Goal: Task Accomplishment & Management: Complete application form

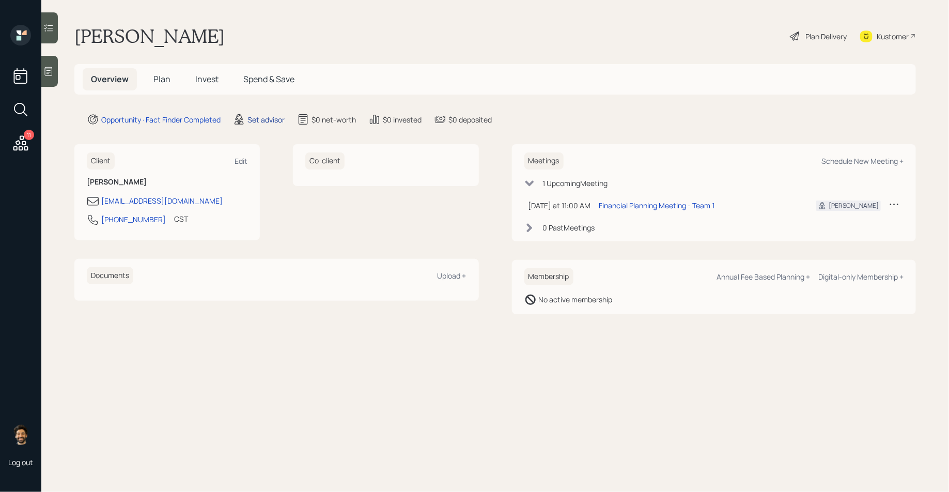
click at [277, 120] on div "Set advisor" at bounding box center [265, 119] width 37 height 11
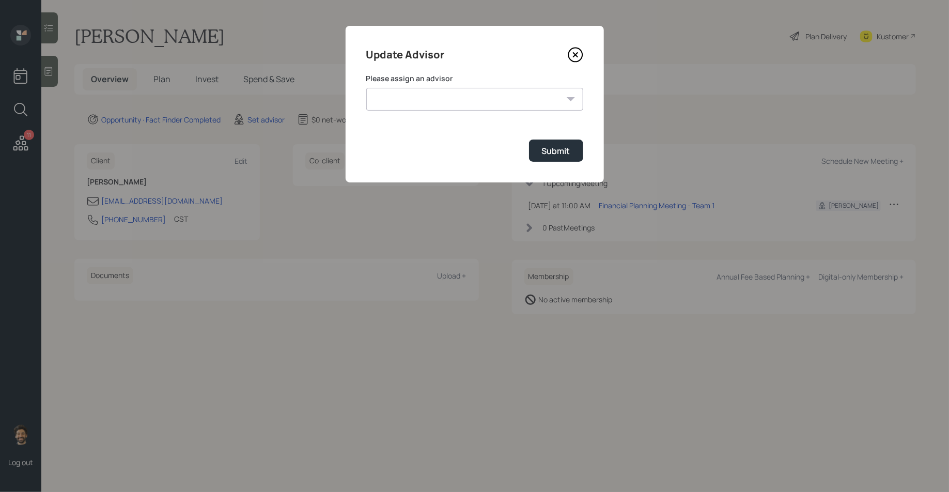
click at [397, 95] on select "[PERSON_NAME] [PERSON_NAME] [PERSON_NAME] End [PERSON_NAME] [PERSON_NAME] [PERS…" at bounding box center [474, 99] width 217 height 23
select select "f14b762f-c7c2-4b89-9227-8fa891345eea"
click at [366, 88] on select "[PERSON_NAME] [PERSON_NAME] [PERSON_NAME] End [PERSON_NAME] [PERSON_NAME] [PERS…" at bounding box center [474, 99] width 217 height 23
click at [563, 144] on button "Submit" at bounding box center [556, 150] width 54 height 22
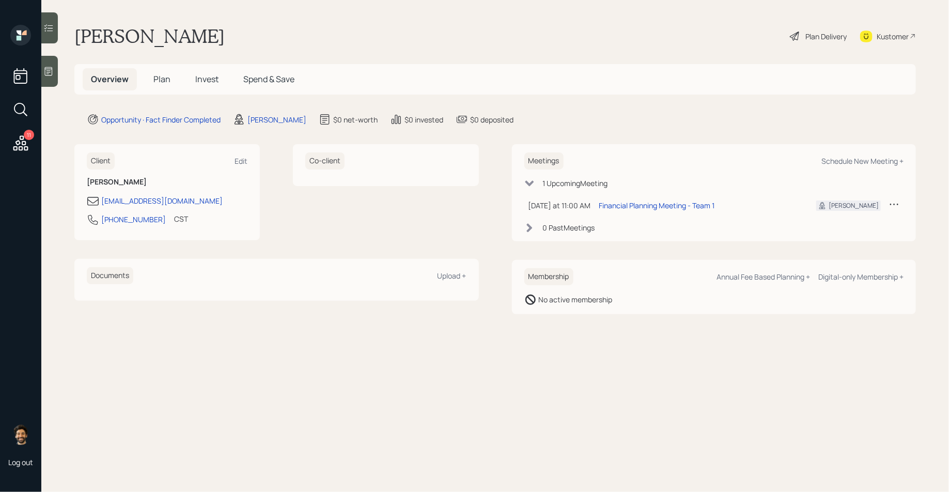
click at [165, 87] on h5 "Plan" at bounding box center [162, 79] width 34 height 22
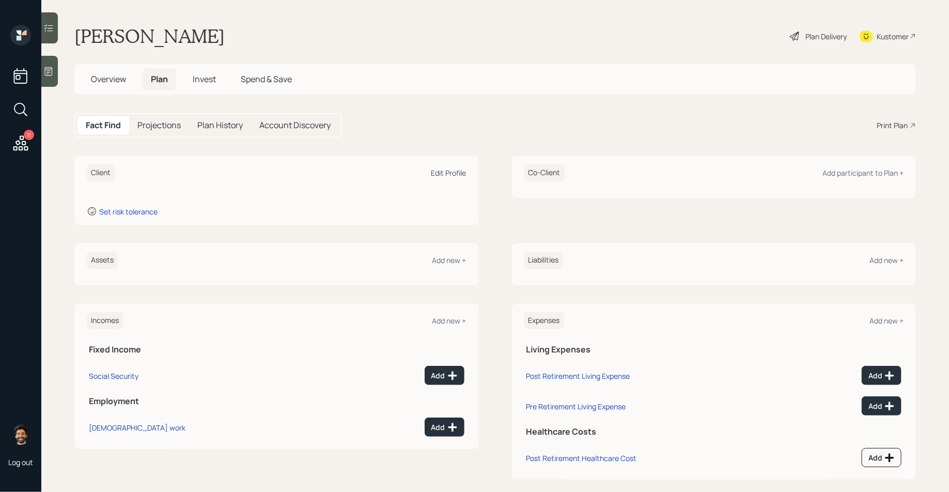
click at [464, 172] on div "Edit Profile" at bounding box center [448, 173] width 35 height 10
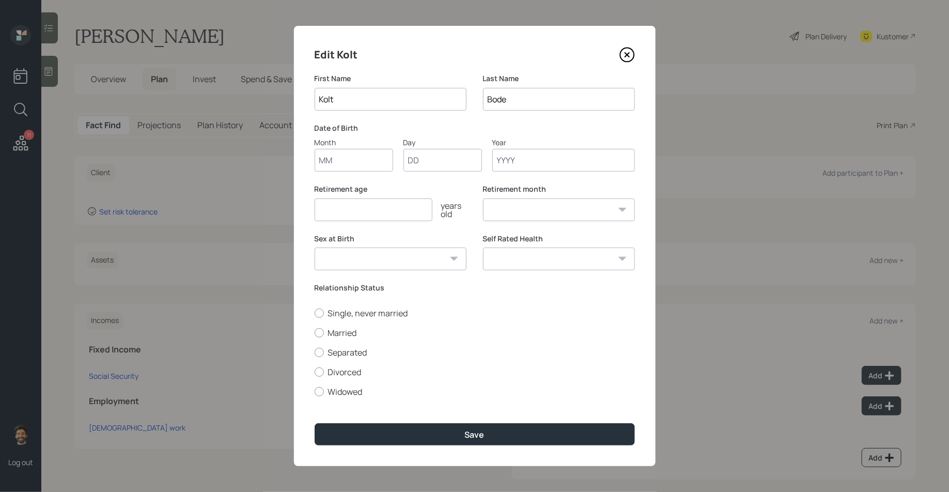
click at [354, 163] on input "Month" at bounding box center [354, 160] width 79 height 23
type input "01"
type input "1990"
select select "1"
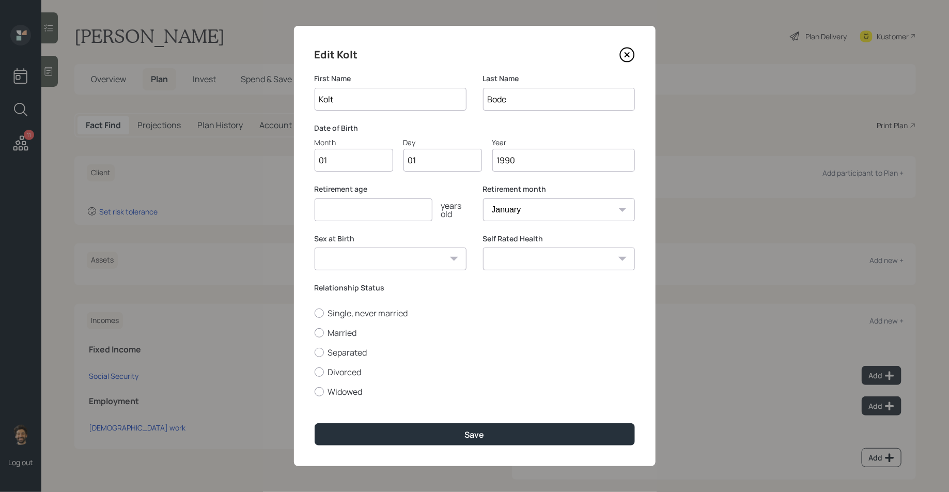
type input "1990"
click at [350, 216] on input "number" at bounding box center [374, 209] width 118 height 23
type input "65"
click at [329, 332] on label "Married" at bounding box center [475, 332] width 320 height 11
click at [315, 332] on input "Married" at bounding box center [314, 332] width 1 height 1
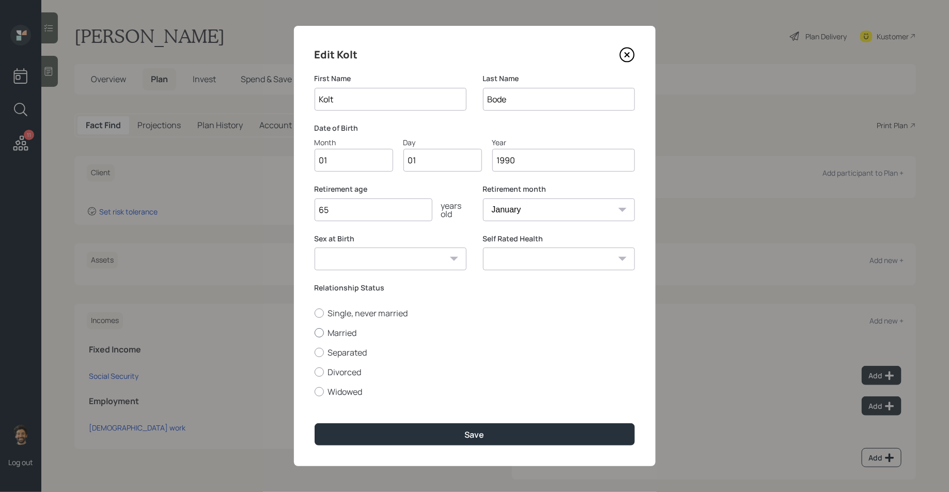
radio input "true"
click at [348, 413] on div "Edit [PERSON_NAME] First Name [PERSON_NAME] Last Name [PERSON_NAME] Date of Bir…" at bounding box center [475, 246] width 362 height 440
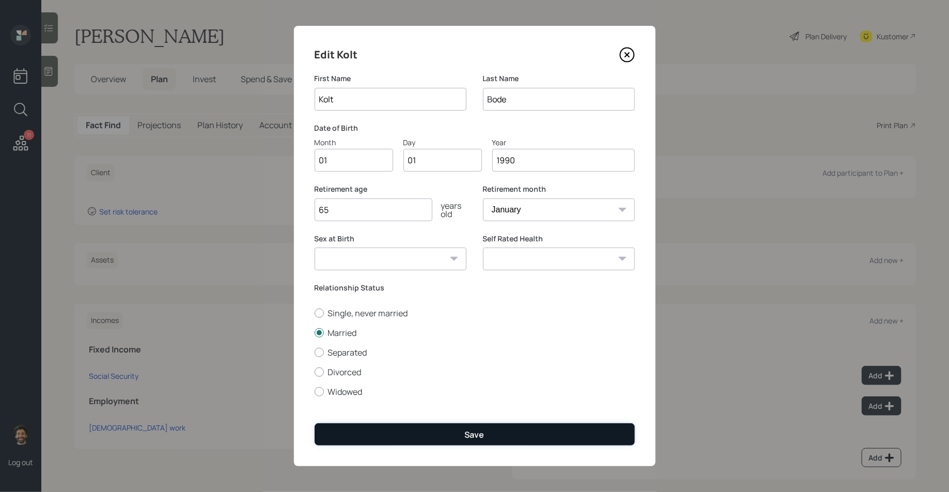
click at [349, 430] on button "Save" at bounding box center [475, 434] width 320 height 22
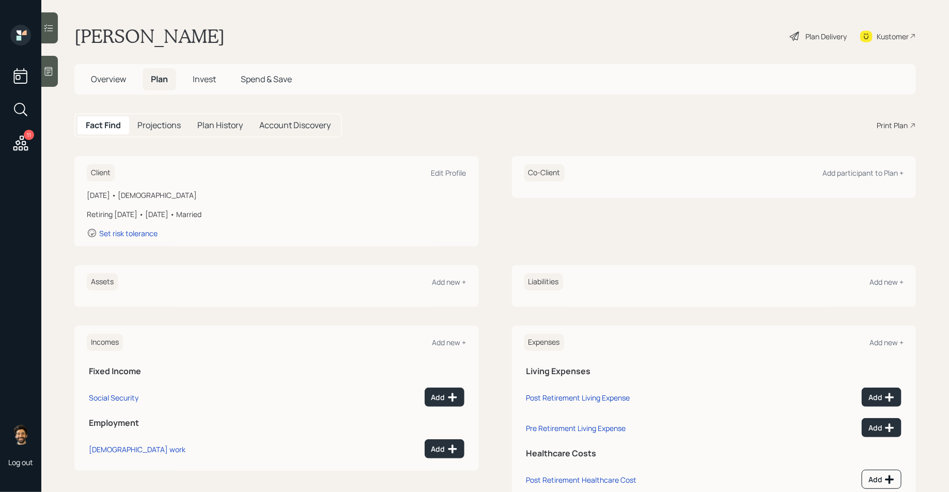
click at [468, 166] on div "Client Edit Profile [DATE] • [DEMOGRAPHIC_DATA] Retiring [DATE] • [DATE] • Marr…" at bounding box center [276, 201] width 405 height 90
click at [448, 171] on div "Edit Profile" at bounding box center [448, 173] width 35 height 10
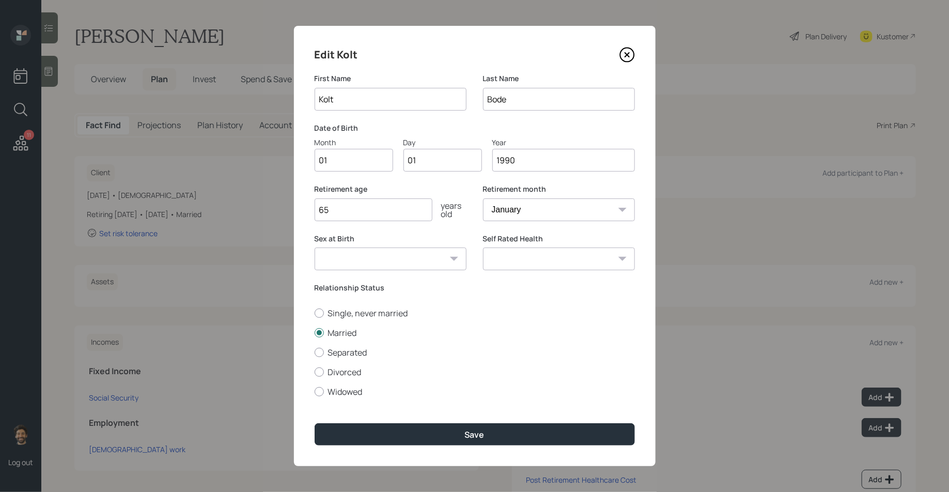
click at [528, 161] on input "1990" at bounding box center [563, 160] width 143 height 23
type input "1992"
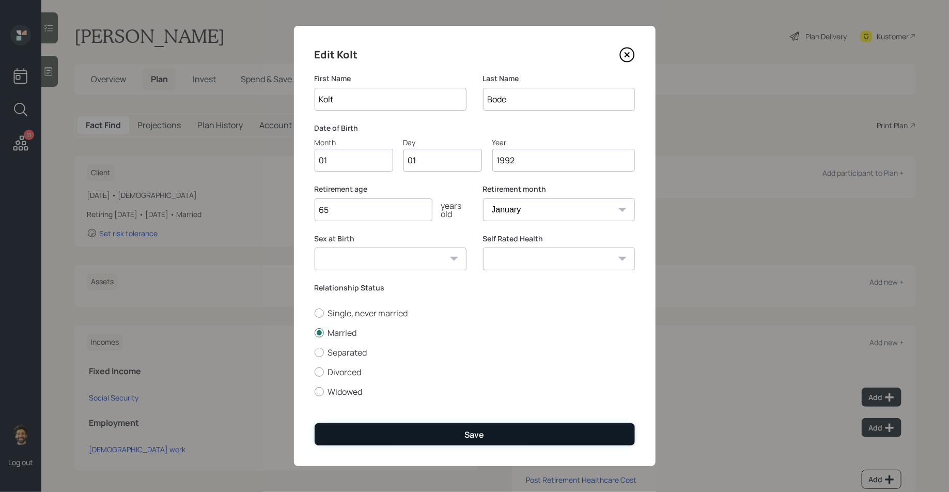
click at [385, 432] on button "Save" at bounding box center [475, 434] width 320 height 22
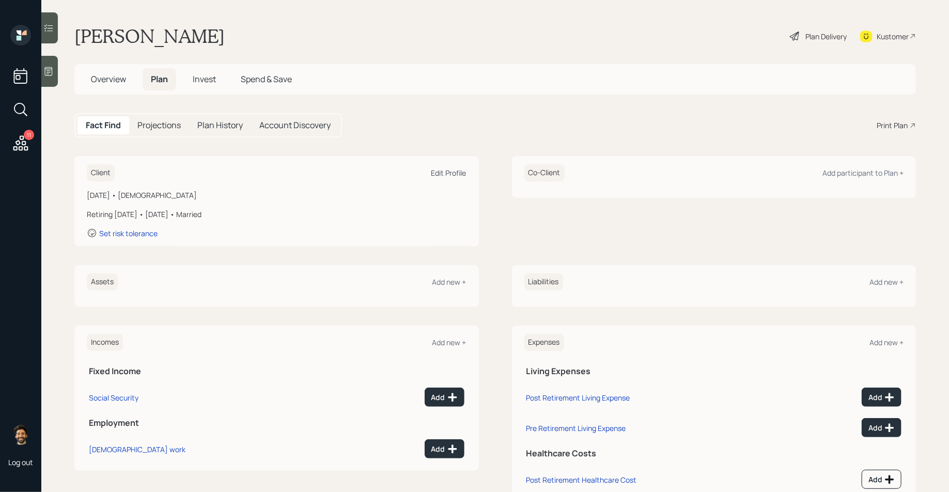
click at [460, 169] on div "Edit Profile" at bounding box center [448, 173] width 35 height 10
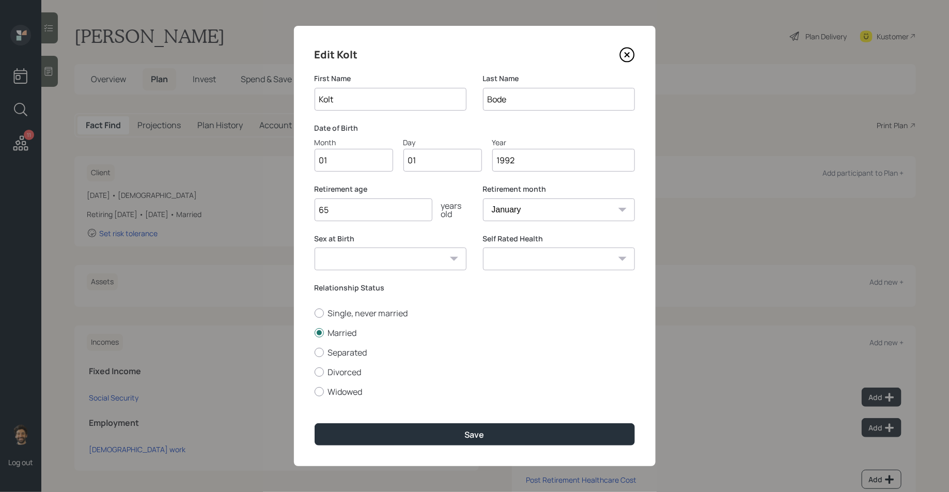
click at [541, 164] on input "1992" at bounding box center [563, 160] width 143 height 23
type input "1993"
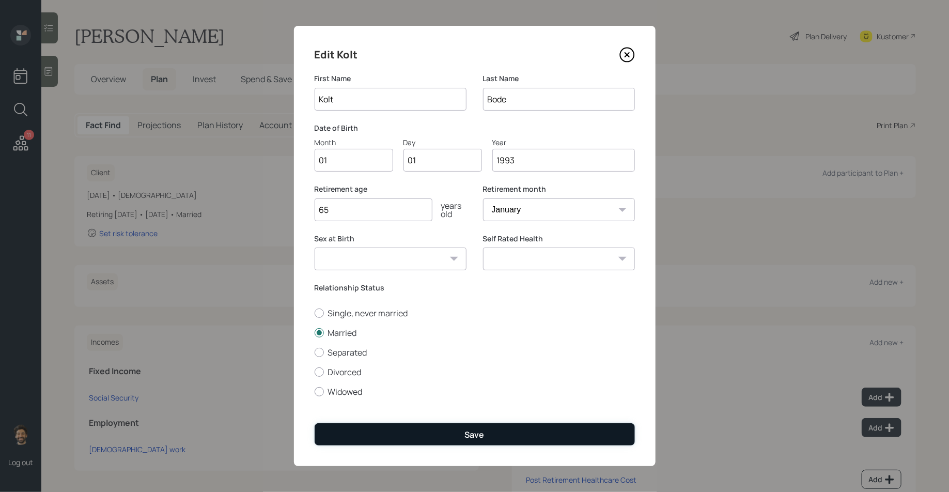
click at [389, 436] on button "Save" at bounding box center [475, 434] width 320 height 22
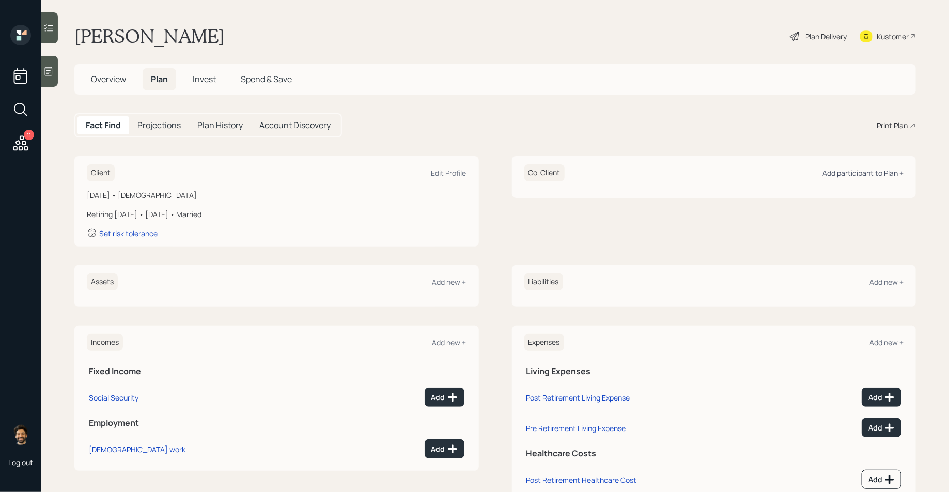
click at [846, 170] on div "Add participant to Plan +" at bounding box center [863, 173] width 81 height 10
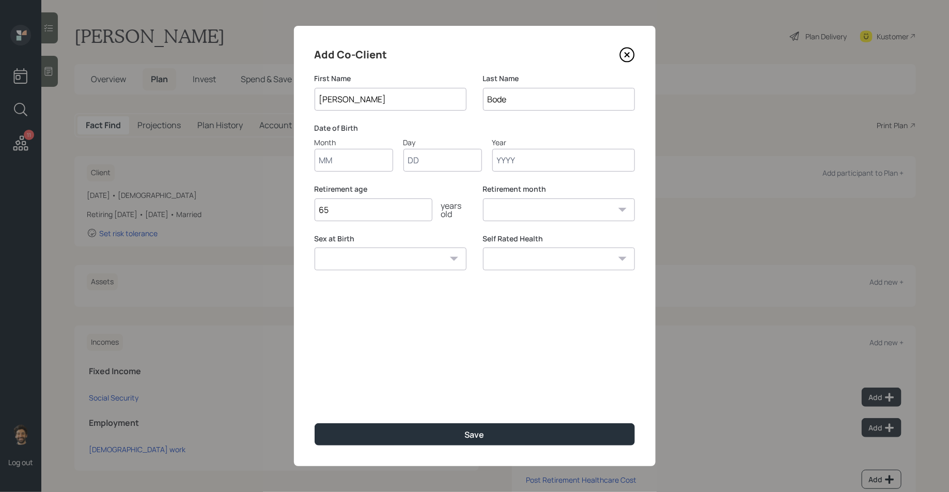
type input "[PERSON_NAME]"
click at [496, 92] on input "Bode" at bounding box center [559, 99] width 152 height 23
type input "[PERSON_NAME]"
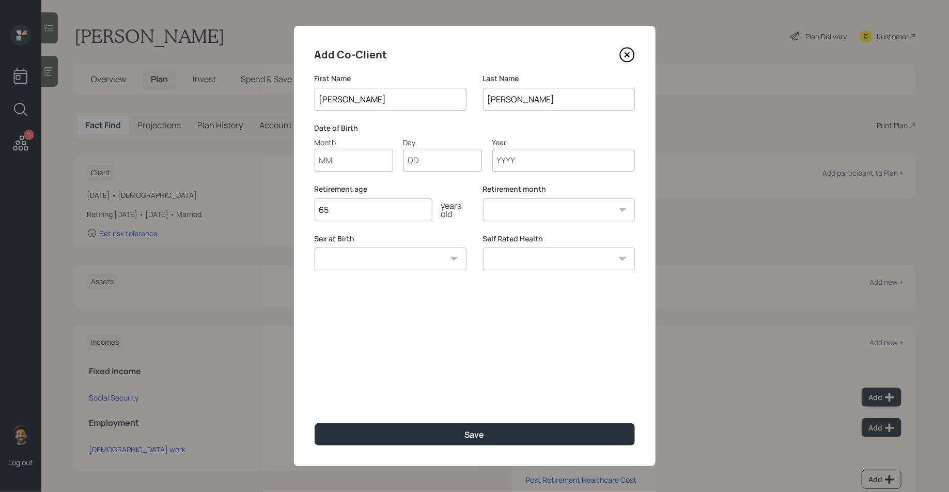
click at [360, 161] on input "Month" at bounding box center [354, 160] width 79 height 23
type input "01"
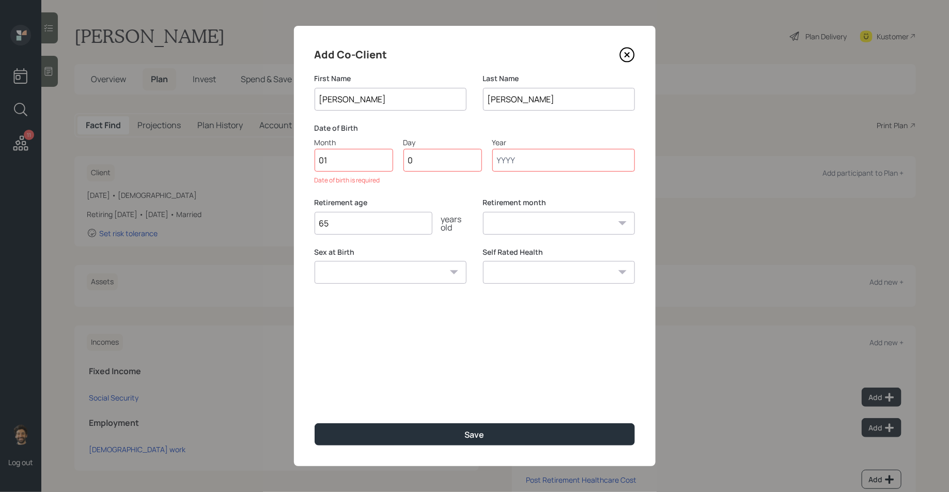
type input "01"
type input "1960"
select select "1"
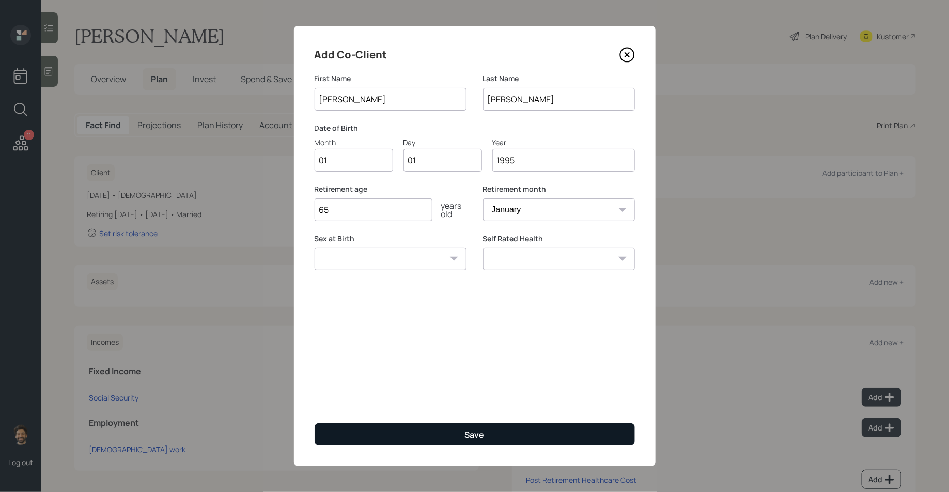
type input "1995"
click at [348, 441] on button "Save" at bounding box center [475, 434] width 320 height 22
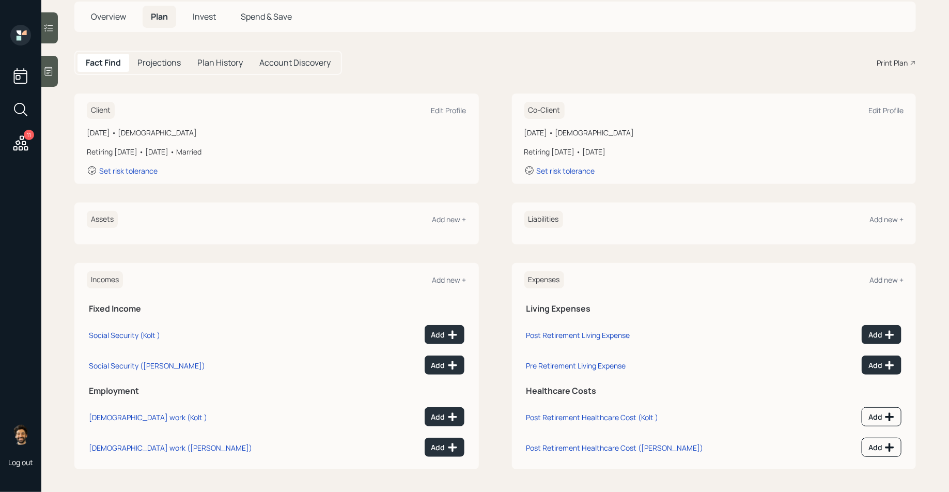
scroll to position [1, 0]
click at [440, 223] on div "Add new +" at bounding box center [449, 219] width 34 height 10
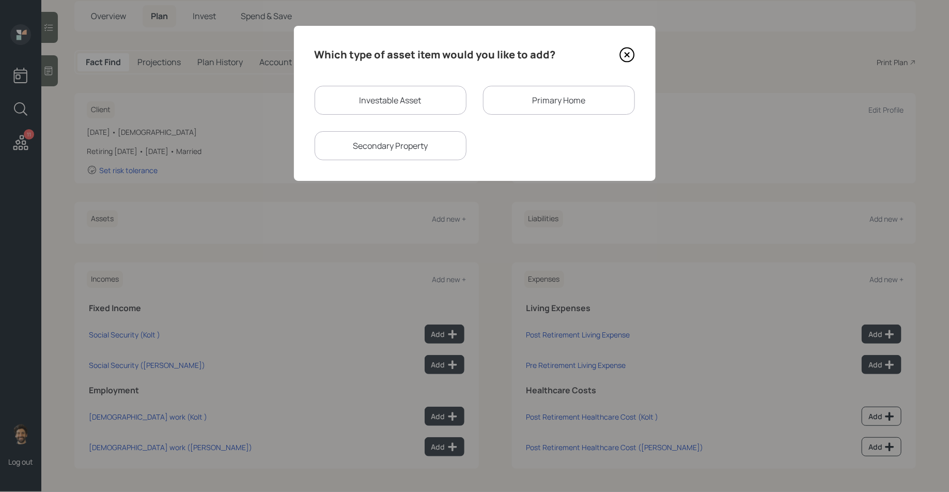
click at [361, 105] on div "Investable Asset" at bounding box center [391, 100] width 152 height 29
select select "taxable"
select select "balanced"
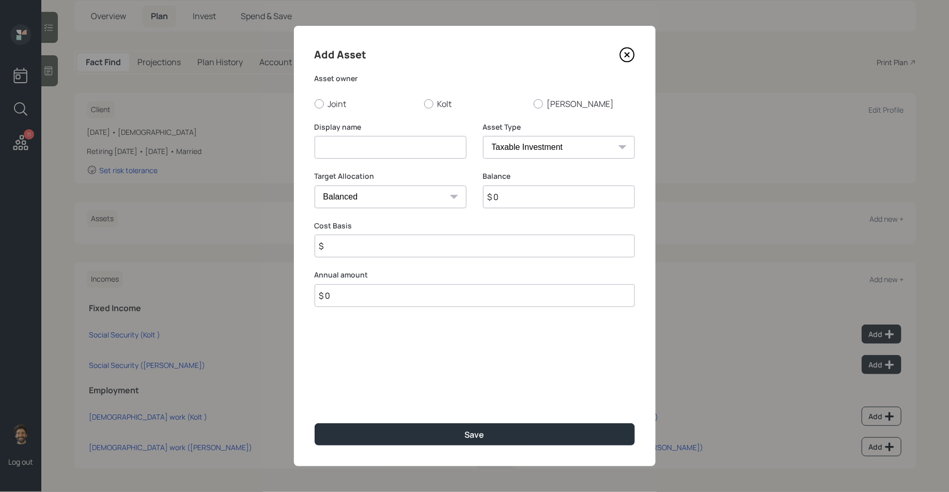
click at [348, 145] on input at bounding box center [391, 147] width 152 height 23
type input "JW Brokerage"
drag, startPoint x: 536, startPoint y: 196, endPoint x: 536, endPoint y: 189, distance: 7.8
click at [536, 196] on input "$ 0" at bounding box center [559, 196] width 152 height 23
type input "$ 42,000"
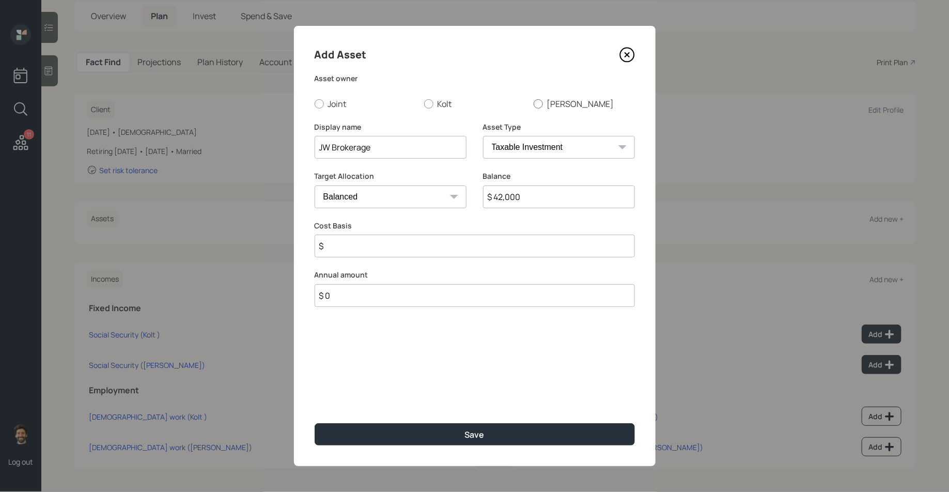
click at [539, 106] on div at bounding box center [538, 103] width 9 height 9
click at [534, 104] on input "[PERSON_NAME]" at bounding box center [533, 103] width 1 height 1
radio input "true"
click at [364, 246] on input "$" at bounding box center [475, 246] width 320 height 23
type input "$ 35,000"
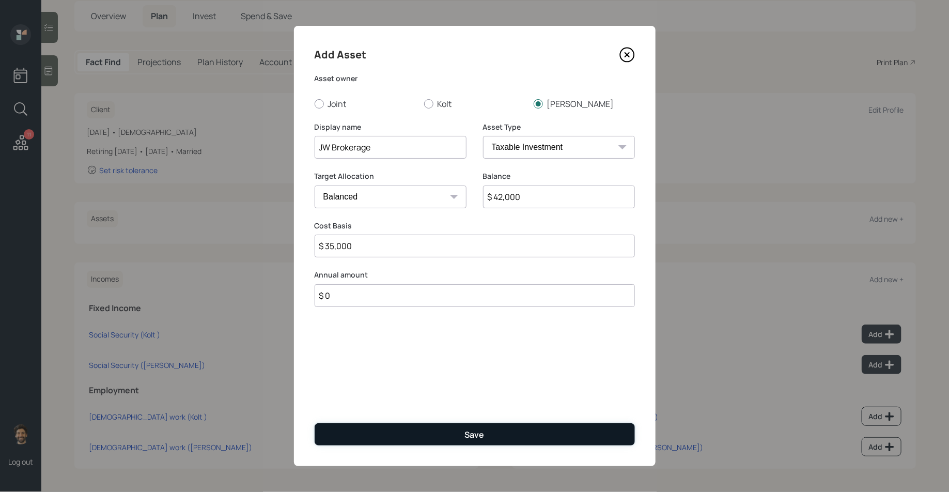
click at [331, 434] on button "Save" at bounding box center [475, 434] width 320 height 22
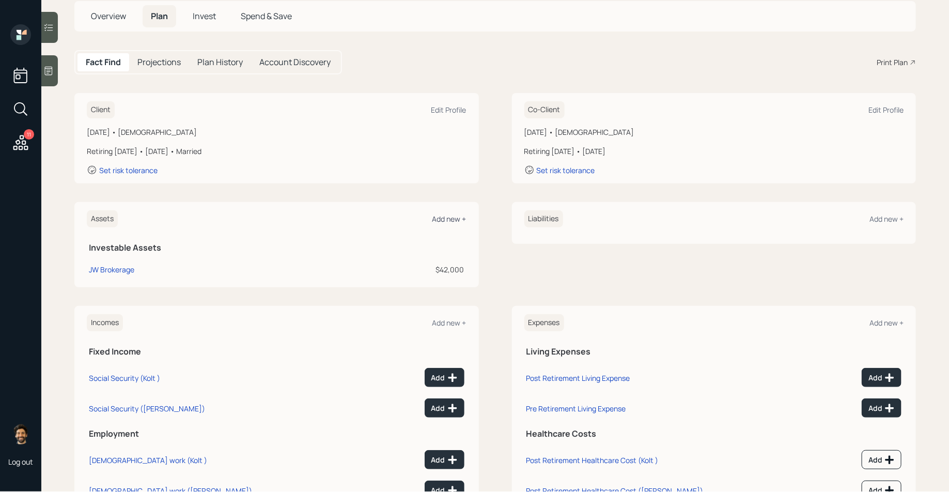
click at [443, 219] on div "Add new +" at bounding box center [449, 219] width 34 height 10
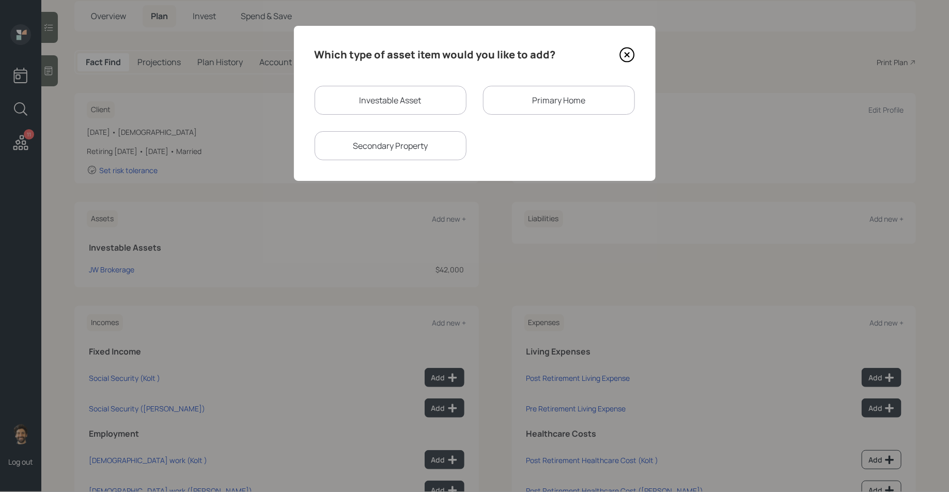
click at [383, 101] on div "Investable Asset" at bounding box center [391, 100] width 152 height 29
select select "taxable"
select select "balanced"
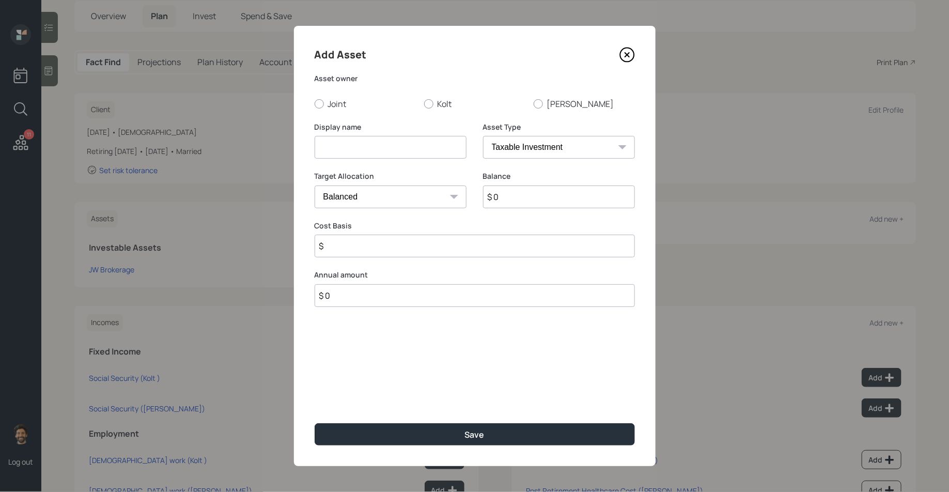
click at [362, 149] on input at bounding box center [391, 147] width 152 height 23
type input "KB Brokerage"
click at [501, 189] on input "$ 0" at bounding box center [559, 196] width 152 height 23
type input "$ 50,000"
type input "$ 35,000"
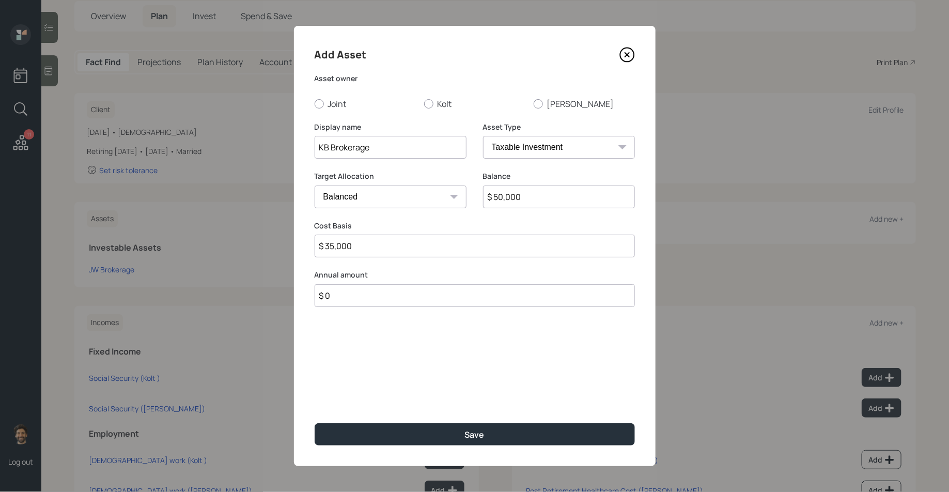
click at [418, 111] on div "Add Asset Asset owner Joint [PERSON_NAME] Display name KB Brokerage Asset Type …" at bounding box center [475, 246] width 362 height 440
click at [438, 102] on label "Kolt" at bounding box center [474, 103] width 101 height 11
click at [424, 103] on input "Kolt" at bounding box center [424, 103] width 1 height 1
radio input "true"
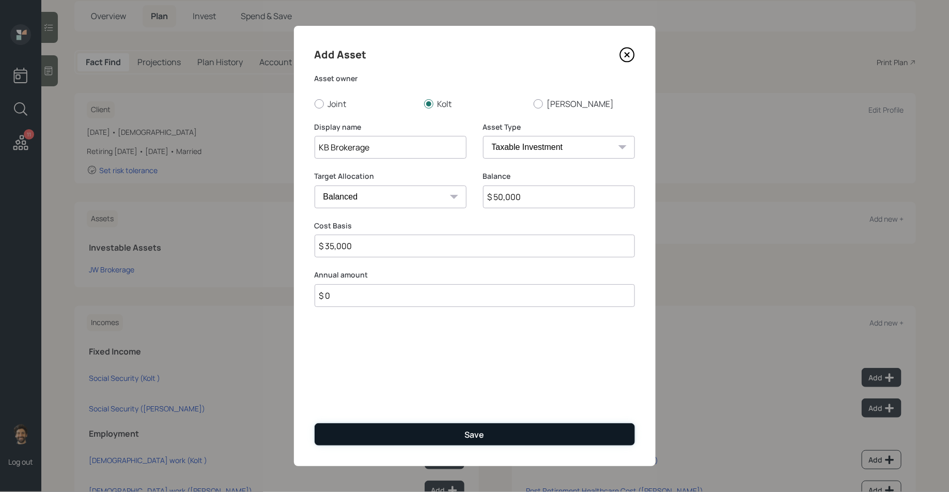
click at [351, 428] on button "Save" at bounding box center [475, 434] width 320 height 22
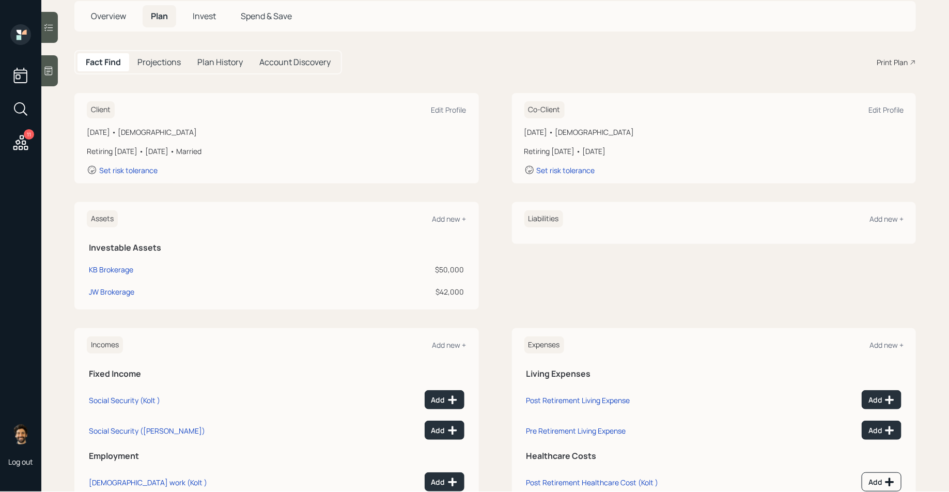
click at [440, 212] on div "Assets Add new +" at bounding box center [277, 218] width 380 height 17
click at [451, 222] on div "Add new +" at bounding box center [449, 219] width 34 height 10
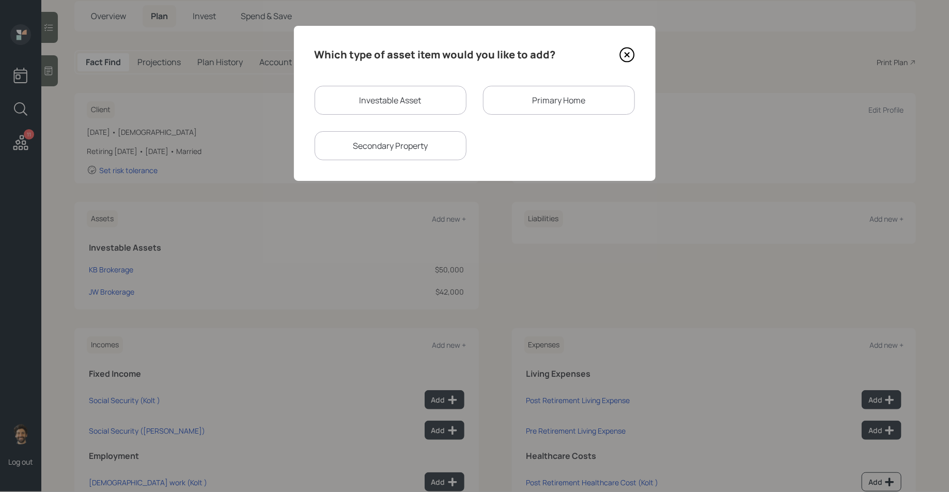
click at [380, 103] on div "Investable Asset" at bounding box center [391, 100] width 152 height 29
select select "taxable"
select select "balanced"
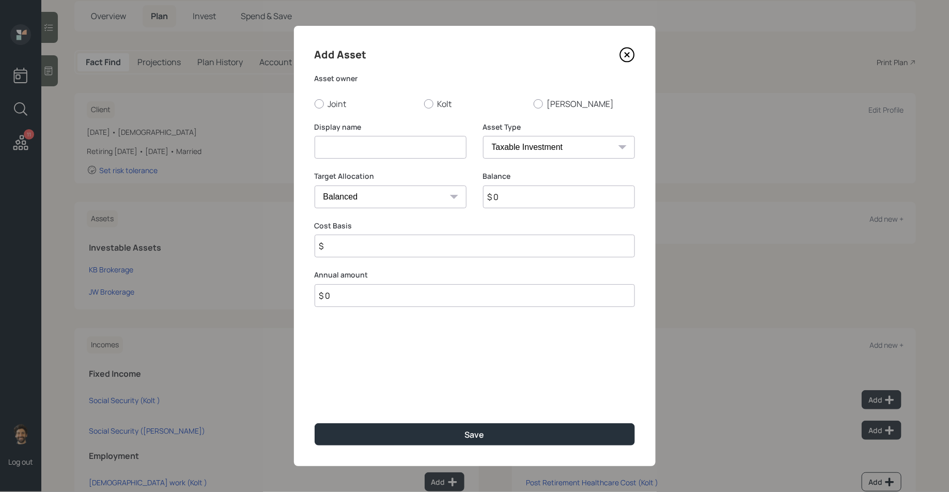
click at [373, 146] on input at bounding box center [391, 147] width 152 height 23
type input "[PERSON_NAME] IRA"
click at [513, 189] on input "$ 0" at bounding box center [559, 196] width 152 height 23
type input "$ 32,000"
click at [499, 148] on select "SEP [PERSON_NAME] IRA 401(k) [PERSON_NAME] 401(k) 403(b) [PERSON_NAME] 403(b) 4…" at bounding box center [559, 147] width 152 height 23
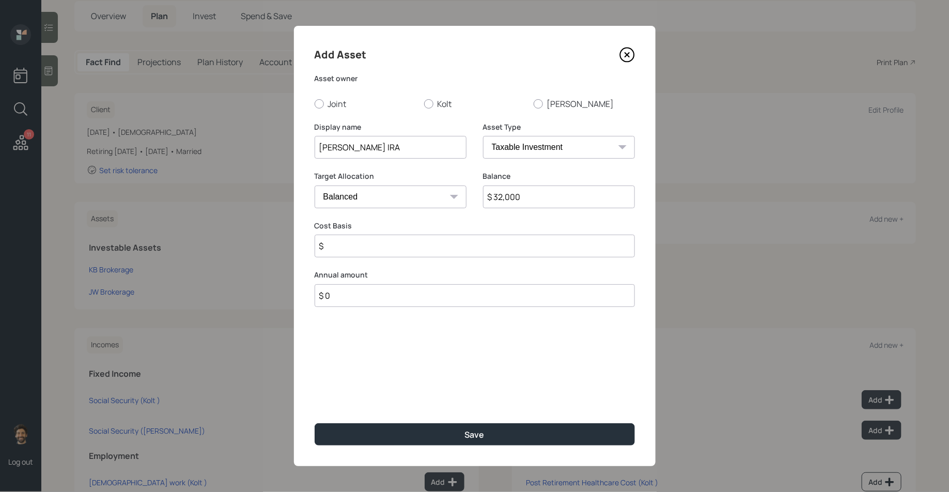
select select "roth_ira"
click at [483, 136] on select "SEP [PERSON_NAME] IRA 401(k) [PERSON_NAME] 401(k) 403(b) [PERSON_NAME] 403(b) 4…" at bounding box center [559, 147] width 152 height 23
type input "$"
click at [548, 100] on label "[PERSON_NAME]" at bounding box center [584, 103] width 101 height 11
click at [534, 103] on input "[PERSON_NAME]" at bounding box center [533, 103] width 1 height 1
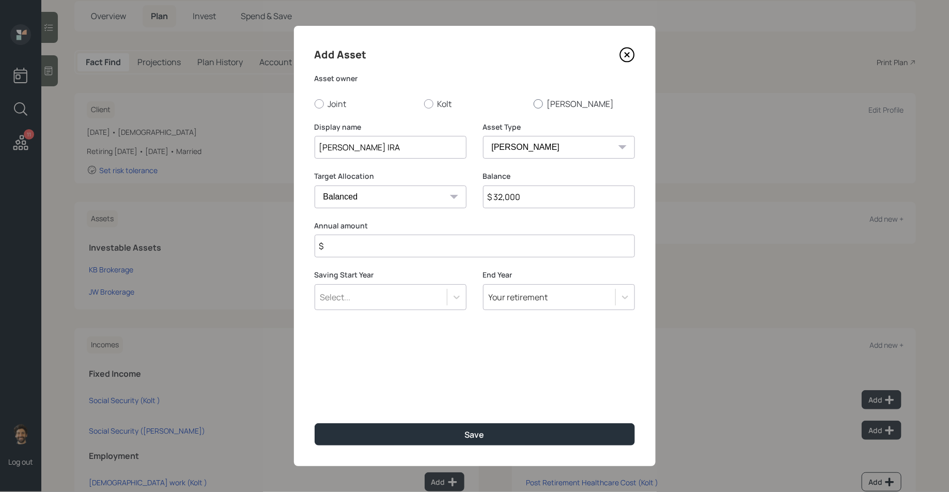
radio input "true"
click at [364, 255] on input "$" at bounding box center [475, 246] width 320 height 23
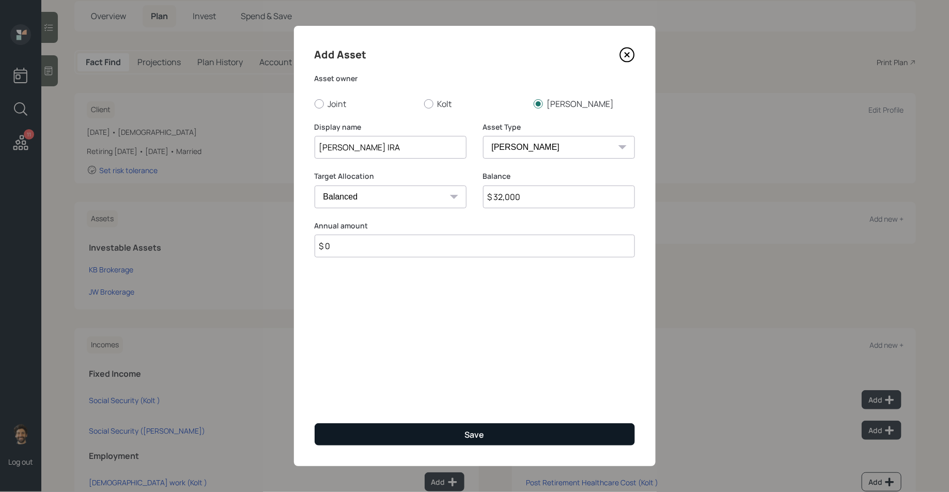
type input "$ 0"
click at [381, 435] on button "Save" at bounding box center [475, 434] width 320 height 22
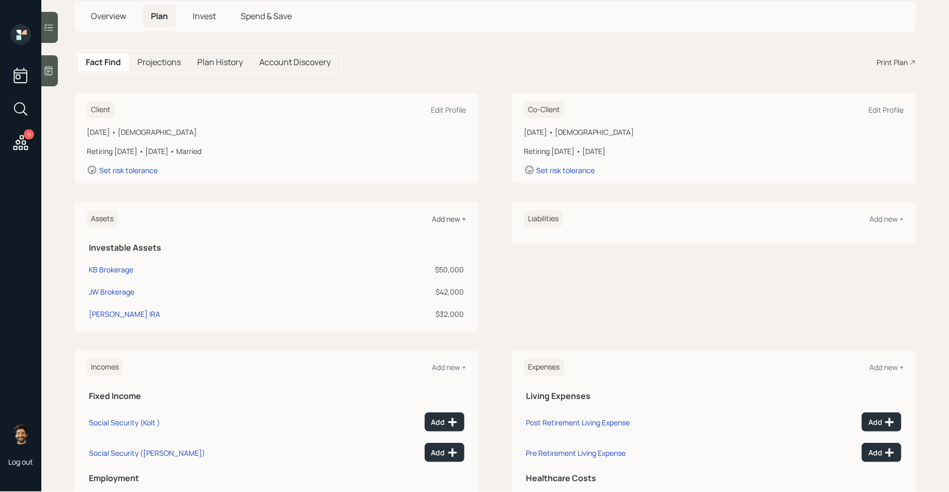
click at [447, 216] on div "Add new +" at bounding box center [449, 219] width 34 height 10
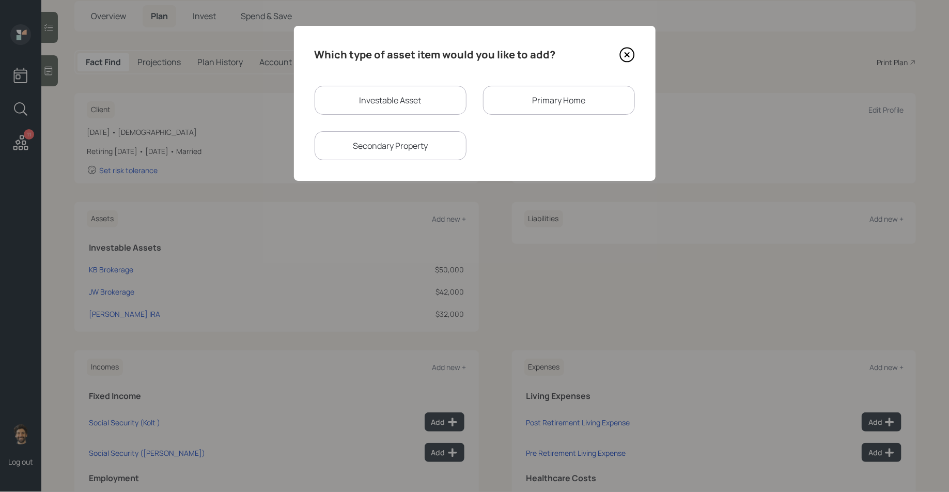
click at [366, 104] on div "Investable Asset" at bounding box center [391, 100] width 152 height 29
select select "taxable"
select select "balanced"
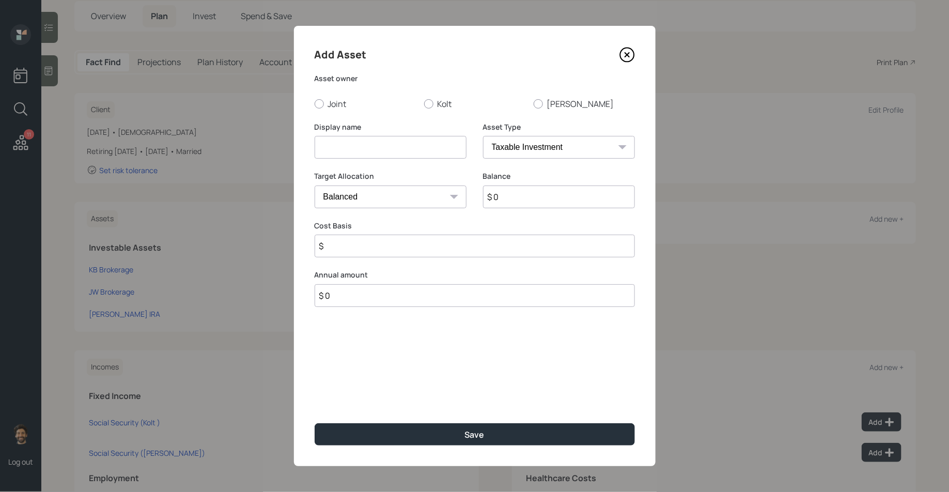
click at [355, 138] on input at bounding box center [391, 147] width 152 height 23
type input "KB [PERSON_NAME]"
click at [436, 99] on label "Kolt" at bounding box center [474, 103] width 101 height 11
click at [424, 103] on input "Kolt" at bounding box center [424, 103] width 1 height 1
radio input "true"
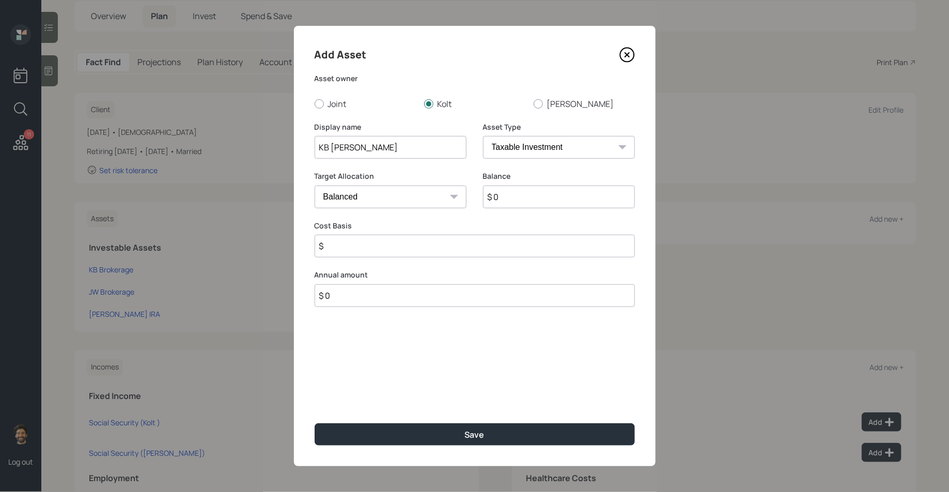
click at [503, 198] on input "$ 0" at bounding box center [559, 196] width 152 height 23
type input "$ 152,000"
click at [503, 145] on select "SEP [PERSON_NAME] IRA 401(k) [PERSON_NAME] 401(k) 403(b) [PERSON_NAME] 403(b) 4…" at bounding box center [559, 147] width 152 height 23
select select "roth_ira"
click at [483, 136] on select "SEP [PERSON_NAME] IRA 401(k) [PERSON_NAME] 401(k) 403(b) [PERSON_NAME] 403(b) 4…" at bounding box center [559, 147] width 152 height 23
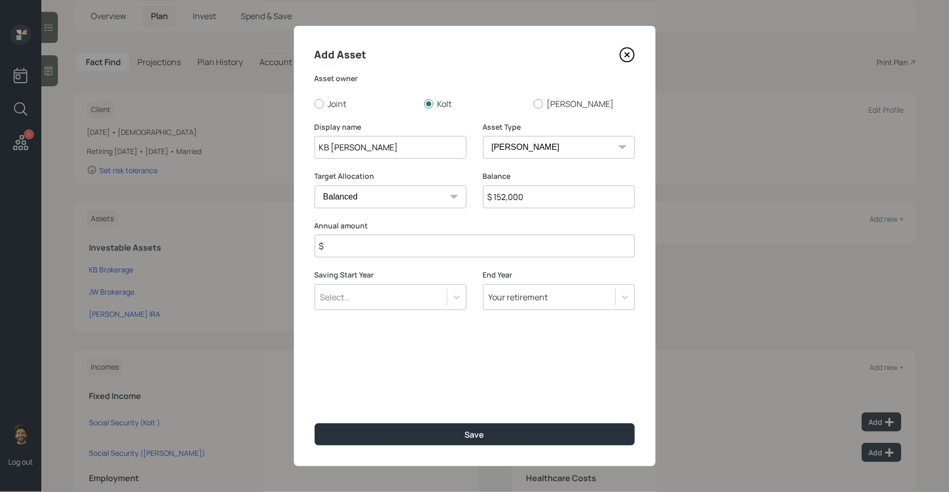
click at [369, 239] on input "$" at bounding box center [475, 246] width 320 height 23
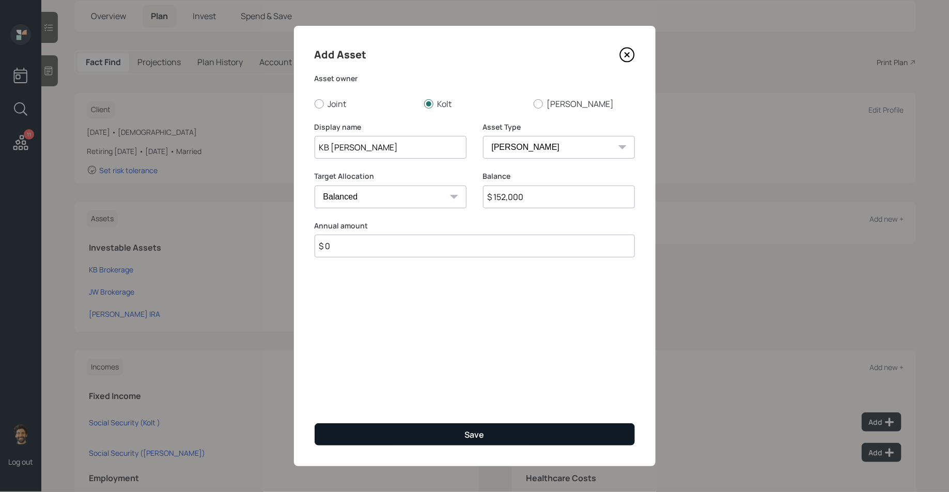
type input "$ 0"
click at [351, 439] on button "Save" at bounding box center [475, 434] width 320 height 22
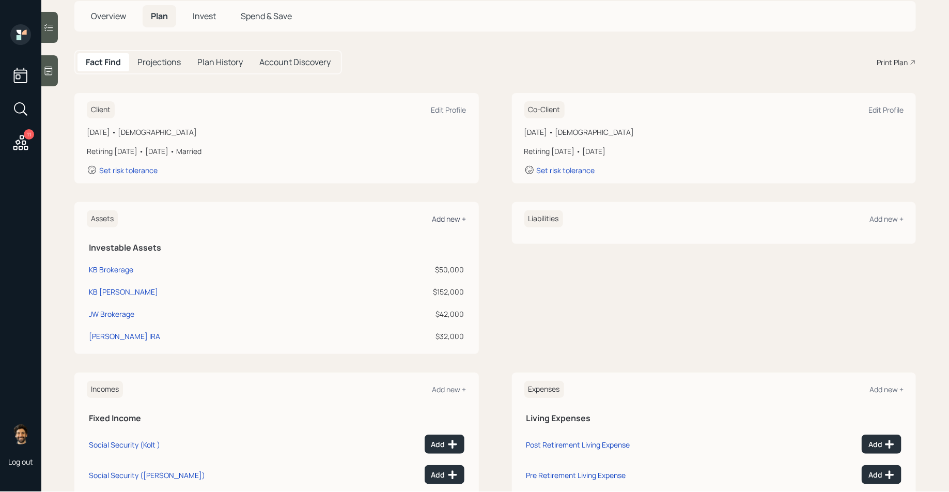
click at [446, 218] on div "Add new +" at bounding box center [449, 219] width 34 height 10
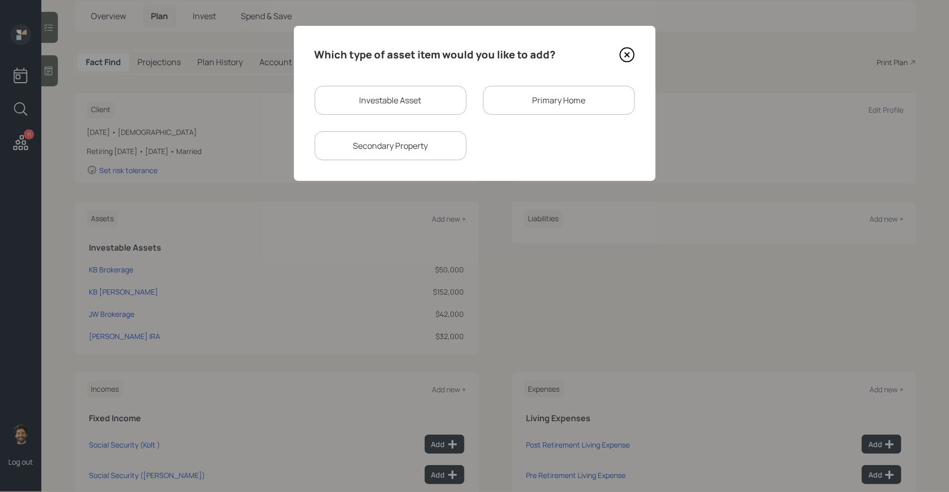
click at [391, 102] on div "Investable Asset" at bounding box center [391, 100] width 152 height 29
select select "taxable"
select select "balanced"
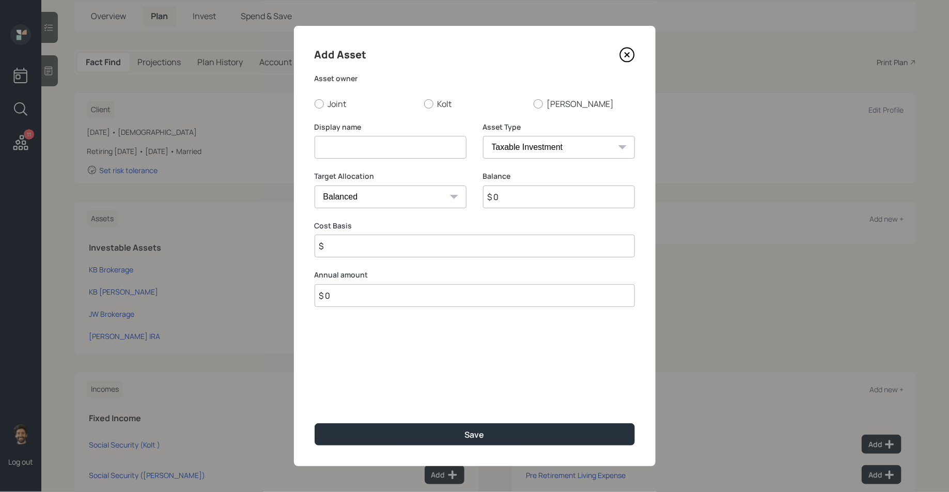
click at [373, 149] on input at bounding box center [391, 147] width 152 height 23
type input "Current 403B"
click at [521, 201] on input "$ 0" at bounding box center [559, 196] width 152 height 23
type input "$ 48,000"
click at [522, 147] on select "SEP [PERSON_NAME] IRA 401(k) [PERSON_NAME] 401(k) 403(b) [PERSON_NAME] 403(b) 4…" at bounding box center [559, 147] width 152 height 23
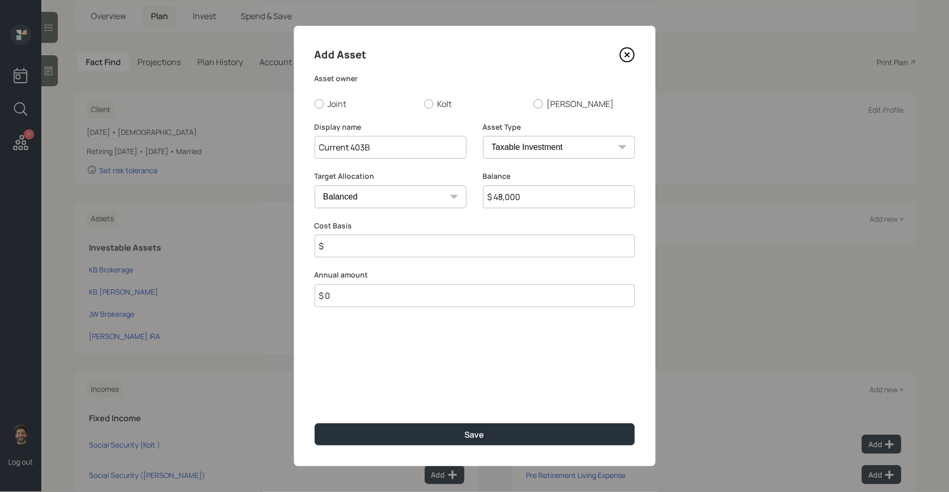
select select "public_school_sponsored"
click at [483, 136] on select "SEP [PERSON_NAME] IRA 401(k) [PERSON_NAME] 401(k) 403(b) [PERSON_NAME] 403(b) 4…" at bounding box center [559, 147] width 152 height 23
click at [320, 148] on input "Current 403B" at bounding box center [391, 147] width 152 height 23
type input "KB Current 403B"
click at [331, 244] on input "number" at bounding box center [383, 246] width 136 height 23
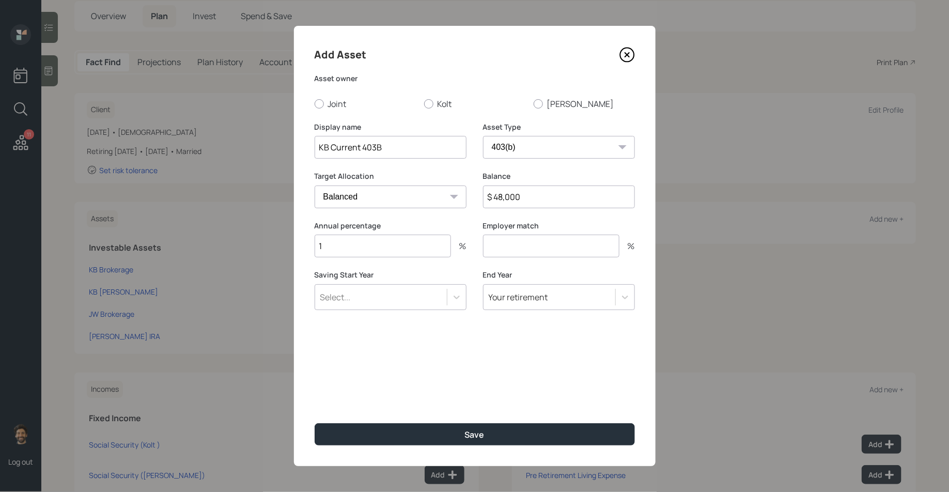
type input "1"
click at [334, 299] on div "Select..." at bounding box center [335, 296] width 30 height 11
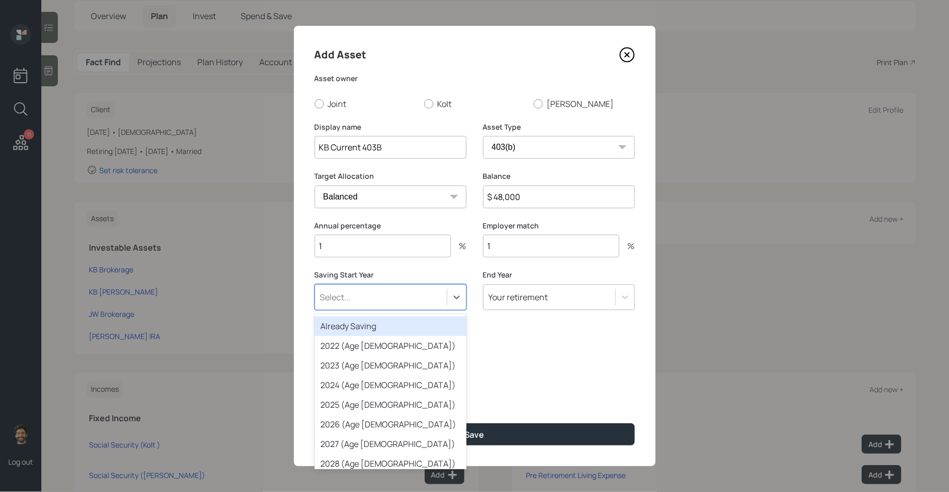
click at [351, 318] on div "Already Saving" at bounding box center [391, 326] width 152 height 20
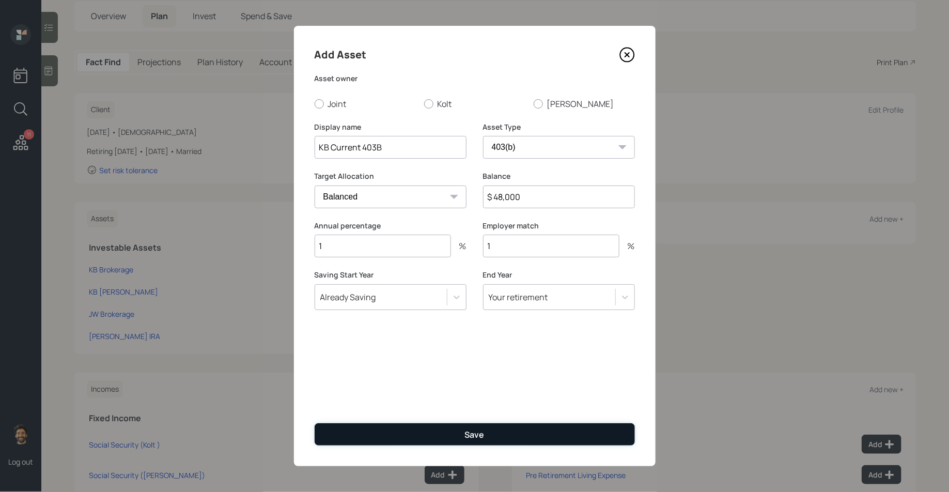
click at [339, 432] on button "Save" at bounding box center [475, 434] width 320 height 22
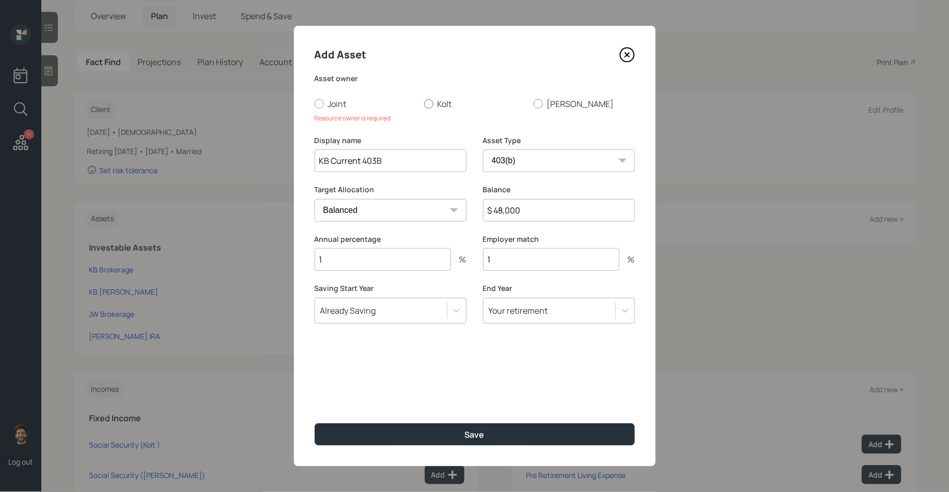
click at [429, 103] on div at bounding box center [428, 103] width 9 height 9
click at [424, 103] on input "Kolt" at bounding box center [424, 103] width 1 height 1
radio input "true"
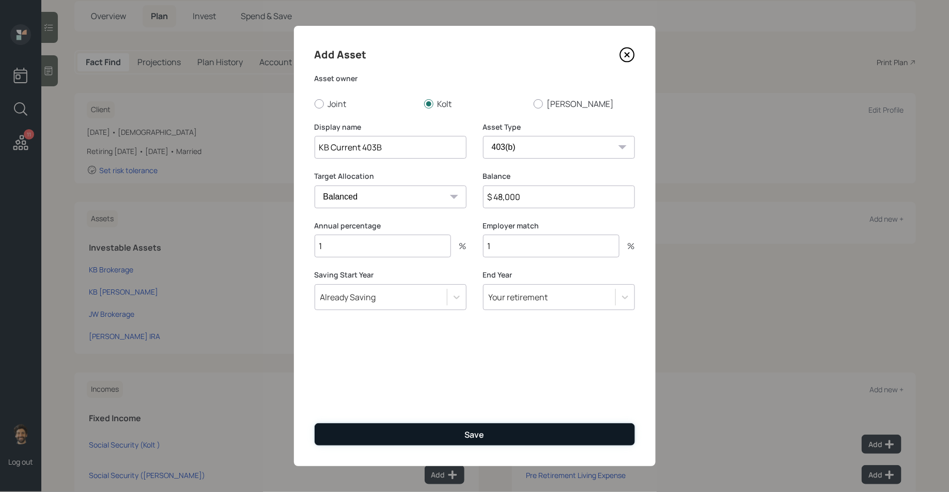
click at [352, 437] on button "Save" at bounding box center [475, 434] width 320 height 22
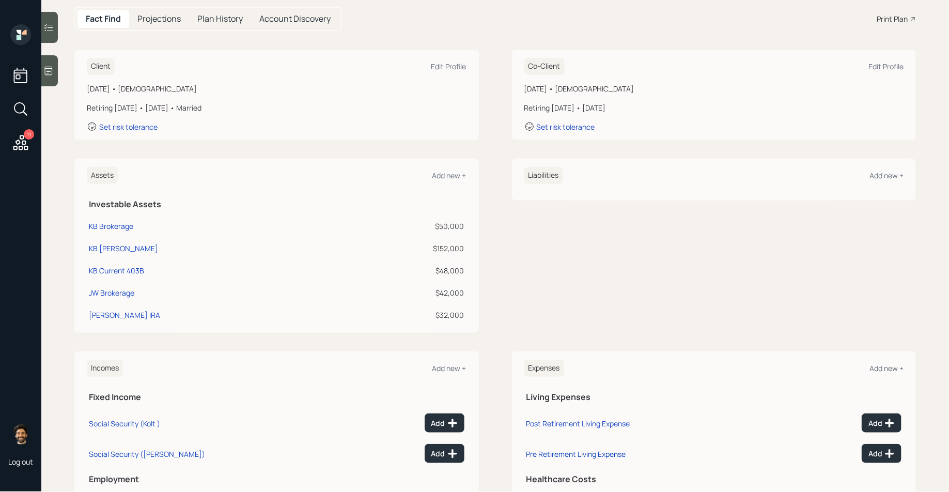
scroll to position [108, 0]
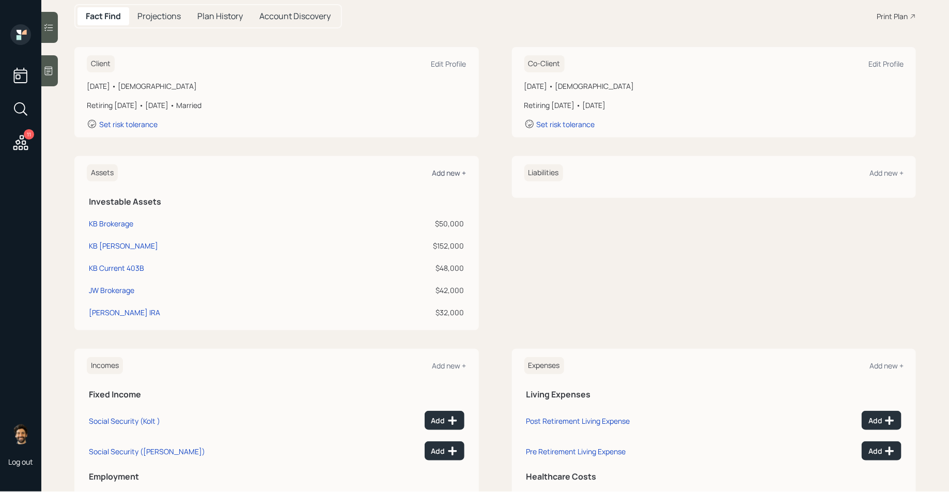
click at [447, 168] on div "Add new +" at bounding box center [449, 173] width 34 height 10
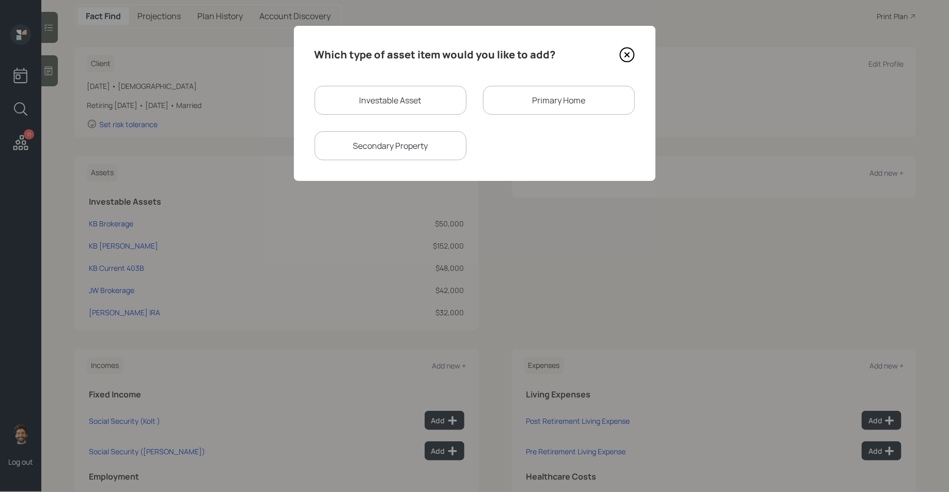
click at [392, 101] on div "Investable Asset" at bounding box center [391, 100] width 152 height 29
select select "taxable"
select select "balanced"
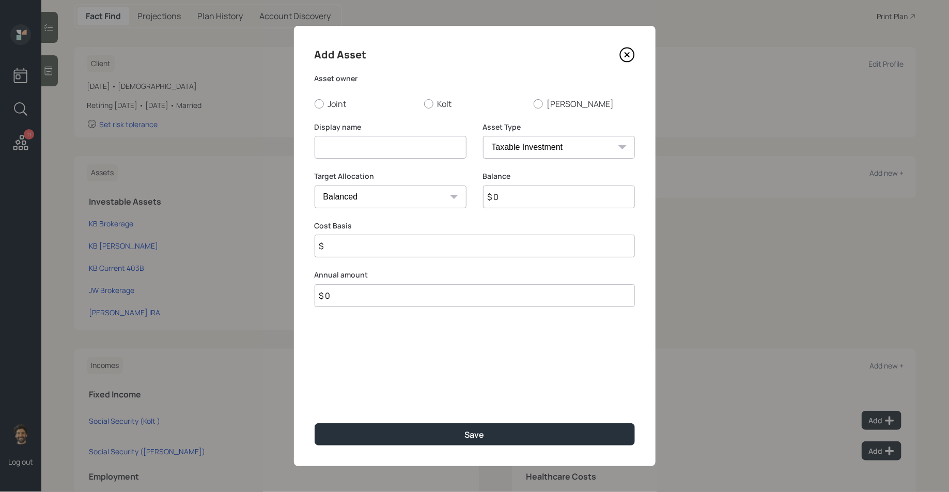
click at [362, 142] on input at bounding box center [391, 147] width 152 height 23
type input "KB Sep IRA"
click at [520, 198] on input "$ 0" at bounding box center [559, 196] width 152 height 23
type input "$ 25,000"
click at [436, 106] on label "Kolt" at bounding box center [474, 103] width 101 height 11
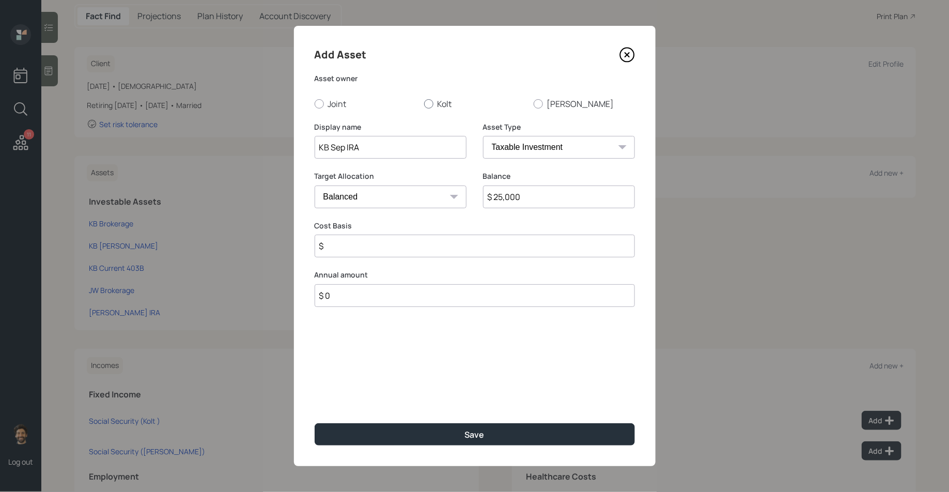
click at [424, 104] on input "Kolt" at bounding box center [424, 103] width 1 height 1
radio input "true"
click at [504, 155] on select "SEP [PERSON_NAME] IRA 401(k) [PERSON_NAME] 401(k) 403(b) [PERSON_NAME] 403(b) 4…" at bounding box center [559, 147] width 152 height 23
select select "sep_ira"
click at [483, 136] on select "SEP [PERSON_NAME] IRA 401(k) [PERSON_NAME] 401(k) 403(b) [PERSON_NAME] 403(b) 4…" at bounding box center [559, 147] width 152 height 23
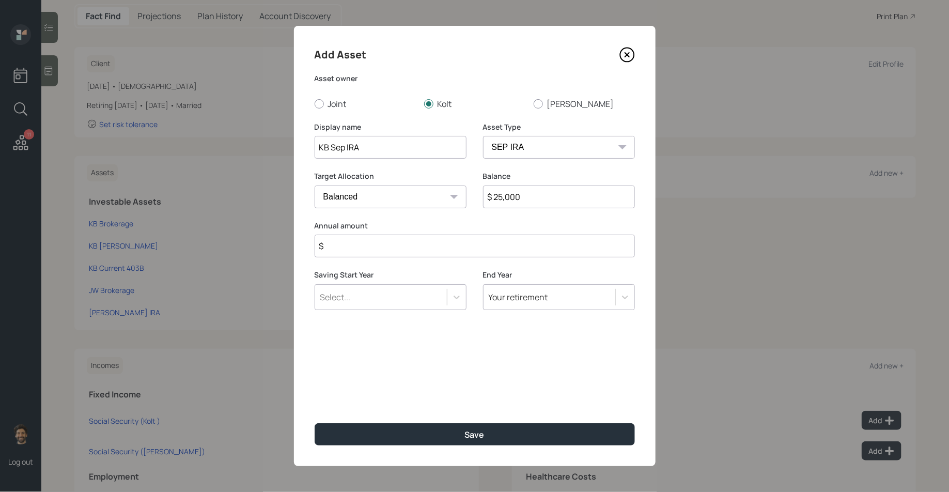
click at [364, 243] on input "$" at bounding box center [475, 246] width 320 height 23
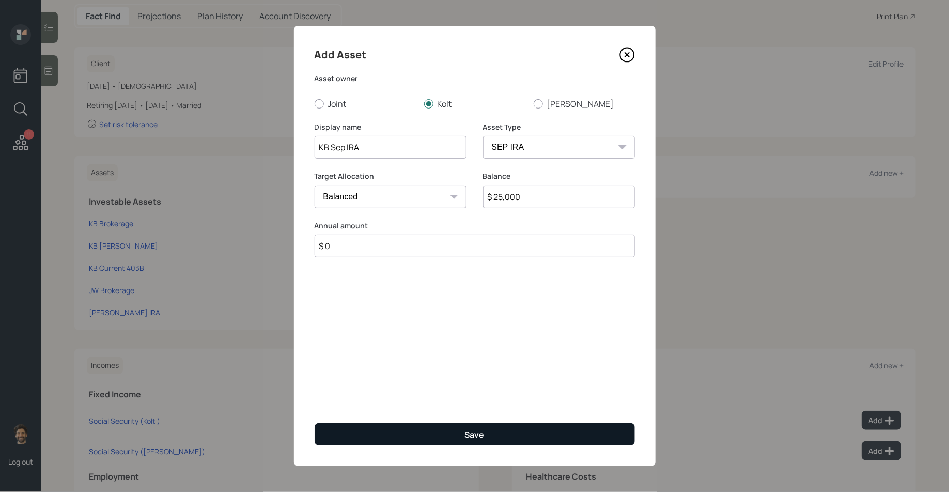
type input "$ 0"
click at [340, 434] on button "Save" at bounding box center [475, 434] width 320 height 22
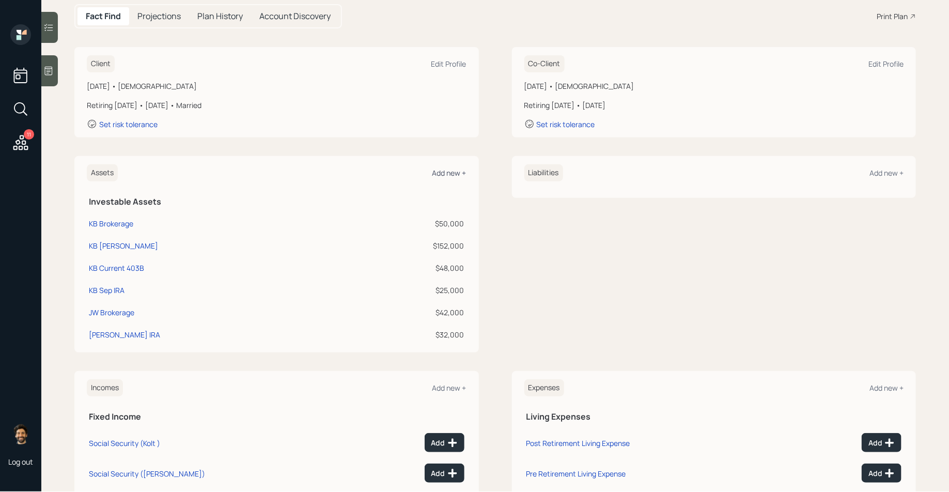
click at [442, 175] on div "Add new +" at bounding box center [449, 173] width 34 height 10
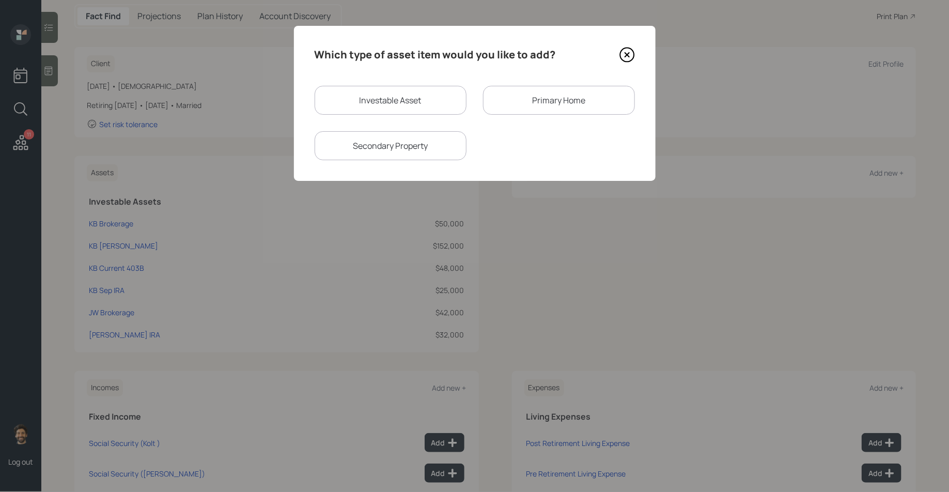
click at [394, 96] on div "Investable Asset" at bounding box center [391, 100] width 152 height 29
select select "taxable"
select select "balanced"
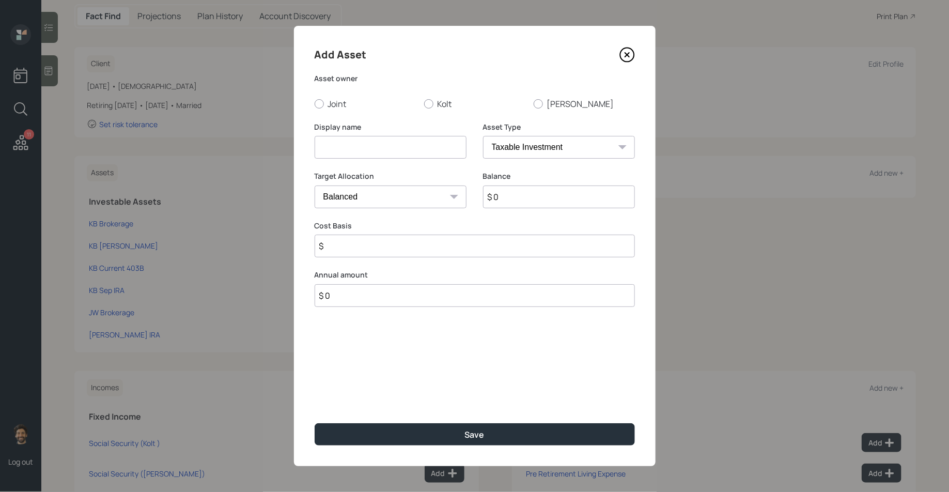
click at [376, 145] on input at bounding box center [391, 147] width 152 height 23
type input "KB Trad IRA"
click at [515, 195] on input "$ 0" at bounding box center [559, 196] width 152 height 23
type input "$ 50,000"
click at [505, 144] on select "SEP [PERSON_NAME] IRA 401(k) [PERSON_NAME] 401(k) 403(b) [PERSON_NAME] 403(b) 4…" at bounding box center [559, 147] width 152 height 23
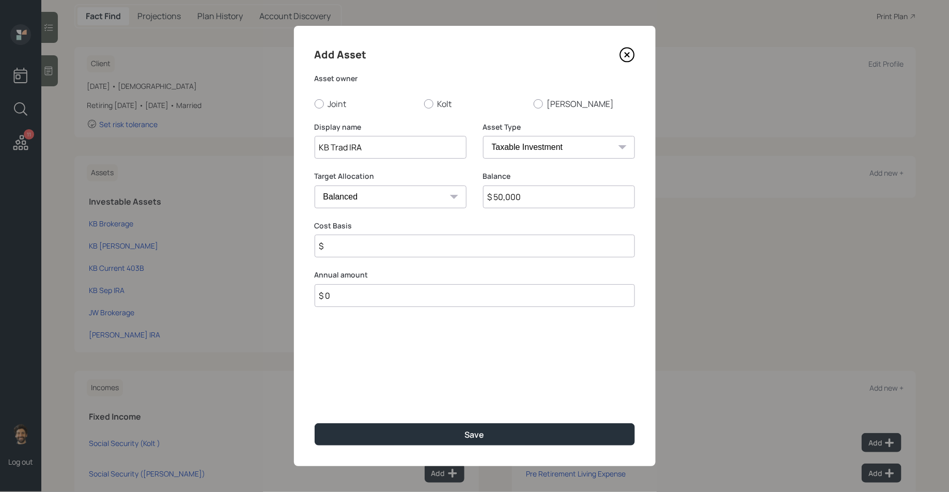
select select "ira"
click at [483, 136] on select "SEP [PERSON_NAME] IRA 401(k) [PERSON_NAME] 401(k) 403(b) [PERSON_NAME] 403(b) 4…" at bounding box center [559, 147] width 152 height 23
type input "$"
click at [432, 101] on div at bounding box center [428, 103] width 9 height 9
click at [424, 103] on input "Kolt" at bounding box center [424, 103] width 1 height 1
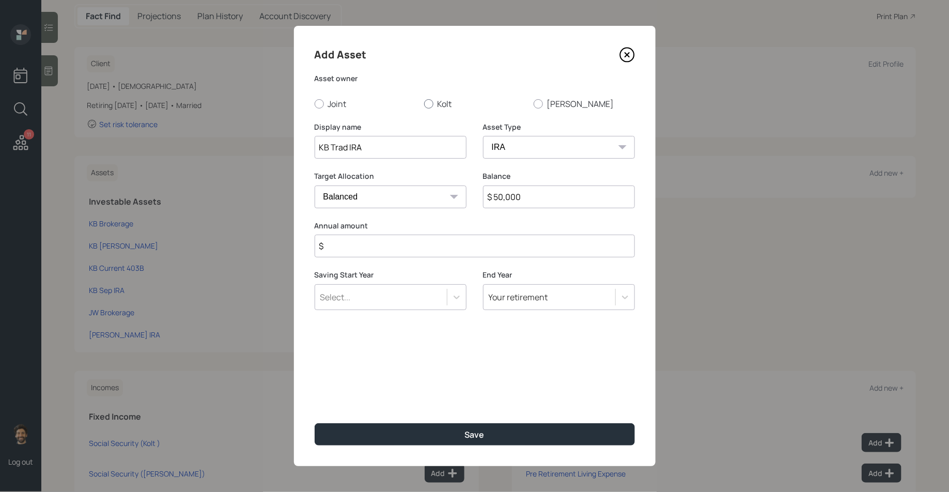
radio input "true"
drag, startPoint x: 340, startPoint y: 243, endPoint x: 340, endPoint y: 235, distance: 8.3
click at [340, 243] on input "$" at bounding box center [475, 246] width 320 height 23
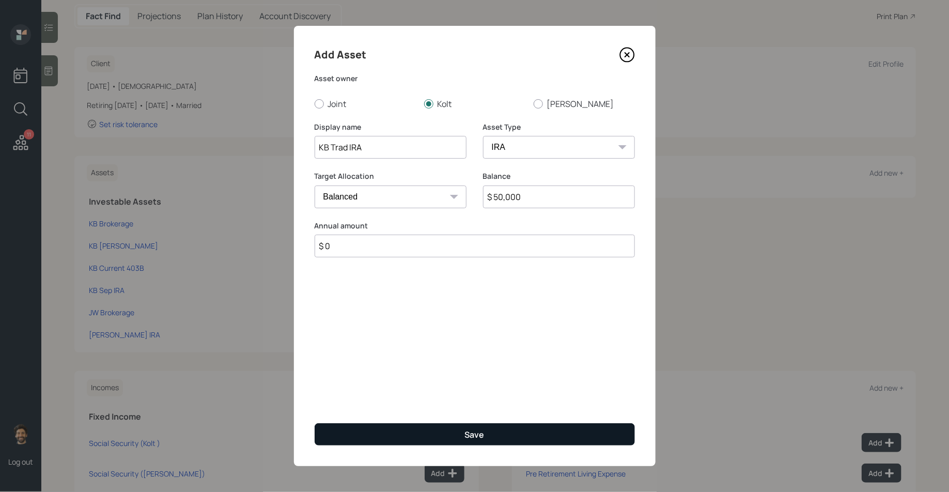
type input "$ 0"
click at [344, 432] on button "Save" at bounding box center [475, 434] width 320 height 22
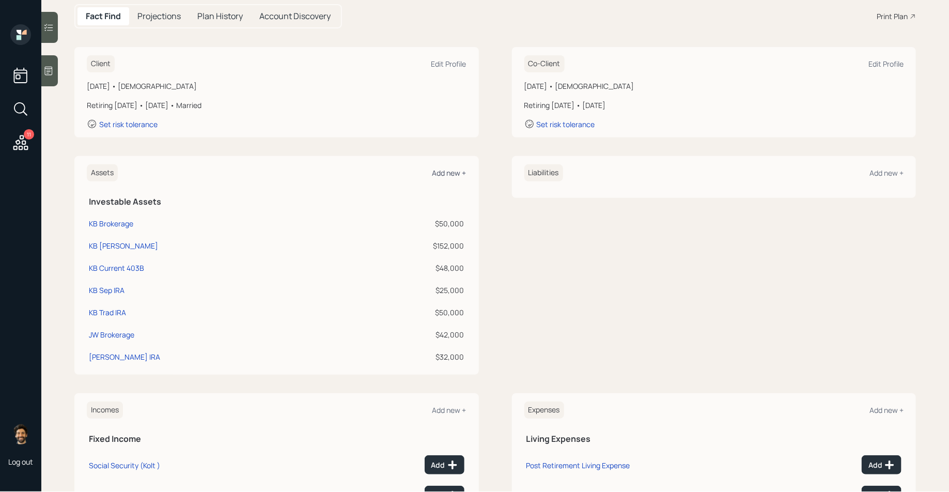
click at [441, 173] on div "Add new +" at bounding box center [449, 173] width 34 height 10
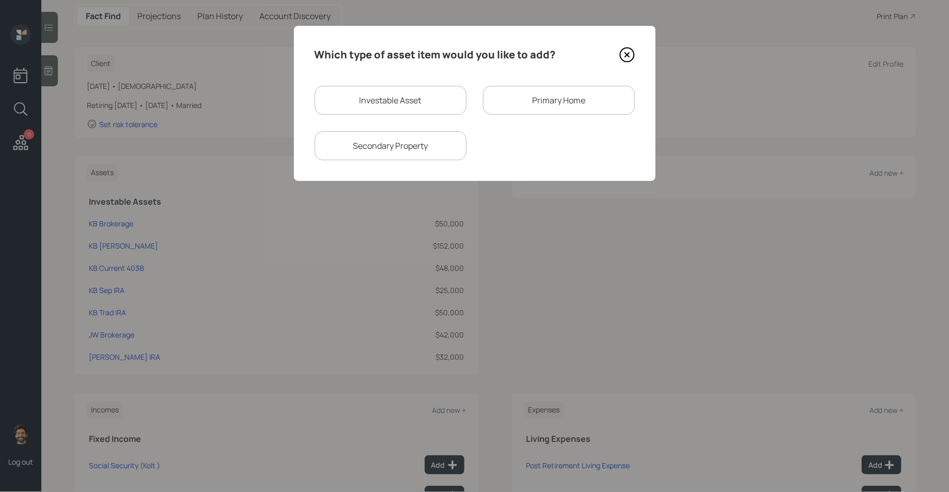
click at [392, 103] on div "Investable Asset" at bounding box center [391, 100] width 152 height 29
select select "taxable"
select select "balanced"
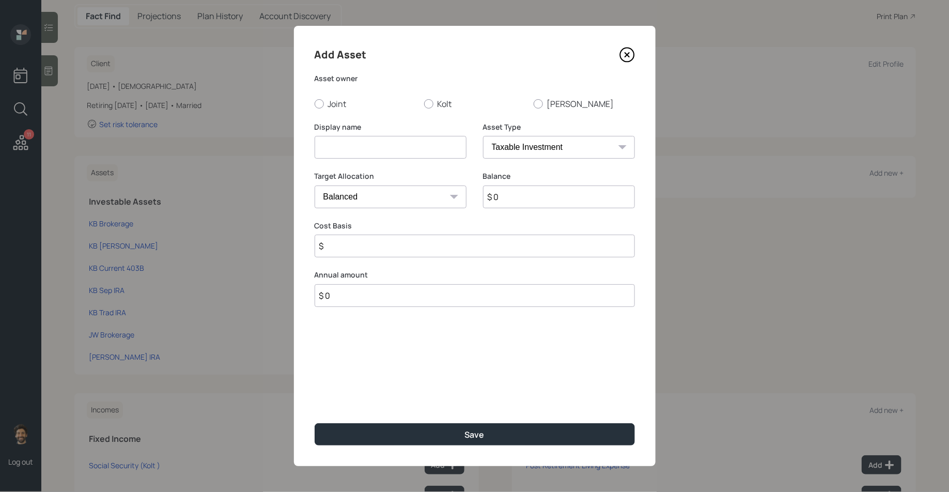
click at [350, 147] on input at bounding box center [391, 147] width 152 height 23
type input "529 Plan"
click at [512, 201] on input "$ 0" at bounding box center [559, 196] width 152 height 23
type input "$ 24,000"
click at [492, 145] on select "SEP [PERSON_NAME] IRA 401(k) [PERSON_NAME] 401(k) 403(b) [PERSON_NAME] 403(b) 4…" at bounding box center [559, 147] width 152 height 23
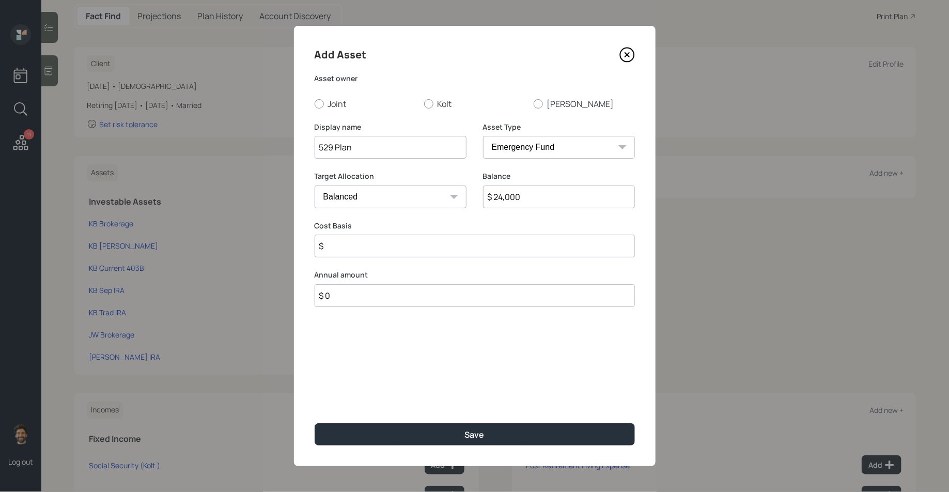
click at [483, 136] on select "SEP [PERSON_NAME] IRA 401(k) [PERSON_NAME] 401(k) 403(b) [PERSON_NAME] 403(b) 4…" at bounding box center [559, 147] width 152 height 23
click at [527, 146] on select "SEP [PERSON_NAME] IRA 401(k) [PERSON_NAME] 401(k) 403(b) [PERSON_NAME] 403(b) 4…" at bounding box center [559, 147] width 152 height 23
select select "college_savings"
click at [483, 136] on select "SEP [PERSON_NAME] IRA 401(k) [PERSON_NAME] 401(k) 403(b) [PERSON_NAME] 403(b) 4…" at bounding box center [559, 147] width 152 height 23
click at [361, 205] on select "Cash Conservative Balanced Aggressive" at bounding box center [391, 196] width 152 height 23
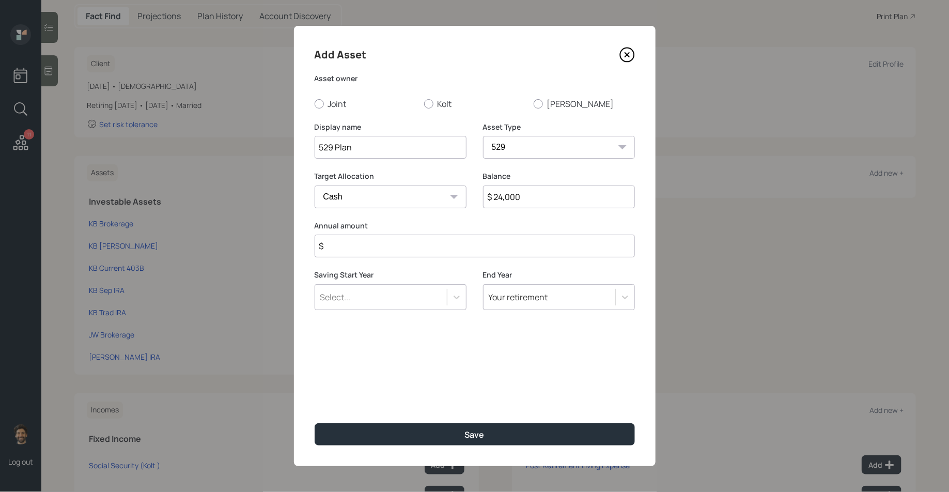
select select "conservative"
click at [315, 185] on select "Cash Conservative Balanced Aggressive" at bounding box center [391, 196] width 152 height 23
click at [359, 299] on div "Select..." at bounding box center [381, 297] width 132 height 18
click at [357, 274] on label "Saving Start Year" at bounding box center [391, 275] width 152 height 10
click at [359, 242] on input "$" at bounding box center [475, 246] width 320 height 23
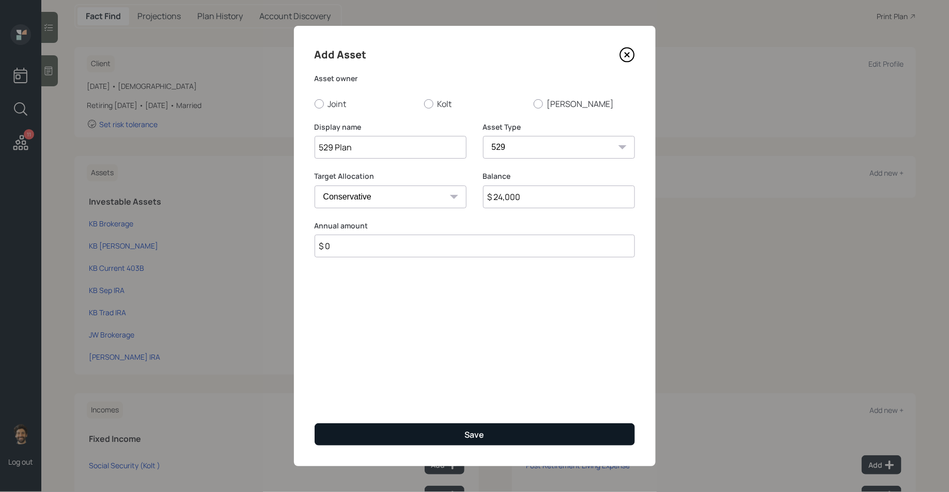
type input "$ 0"
click at [347, 431] on button "Save" at bounding box center [475, 434] width 320 height 22
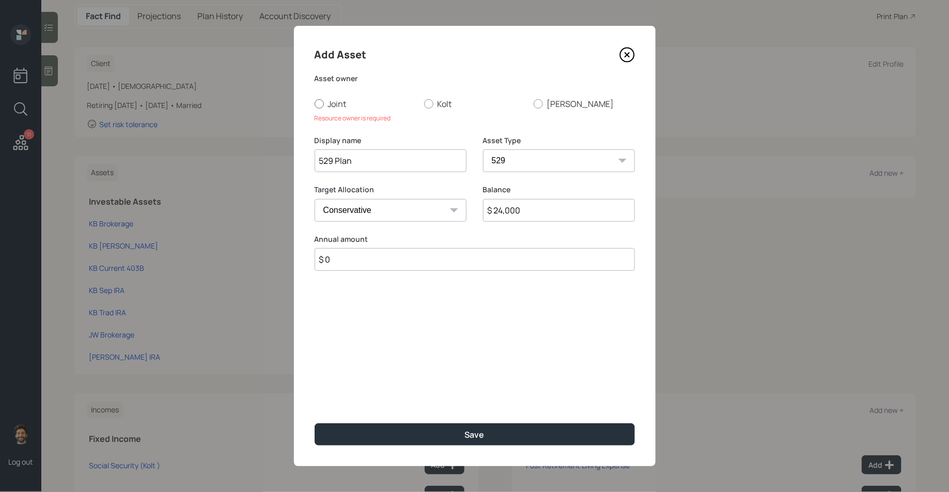
click at [327, 108] on label "Joint" at bounding box center [365, 103] width 101 height 11
click at [315, 104] on input "Joint" at bounding box center [314, 103] width 1 height 1
radio input "true"
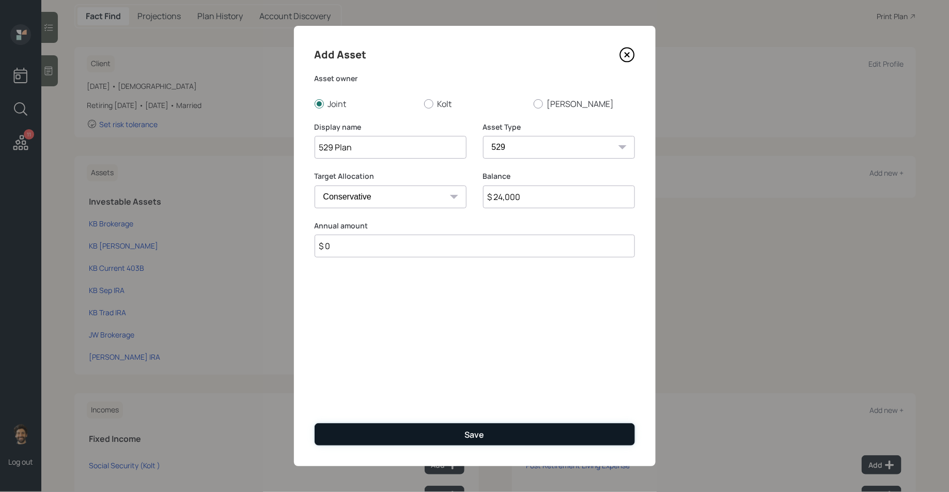
click at [384, 435] on button "Save" at bounding box center [475, 434] width 320 height 22
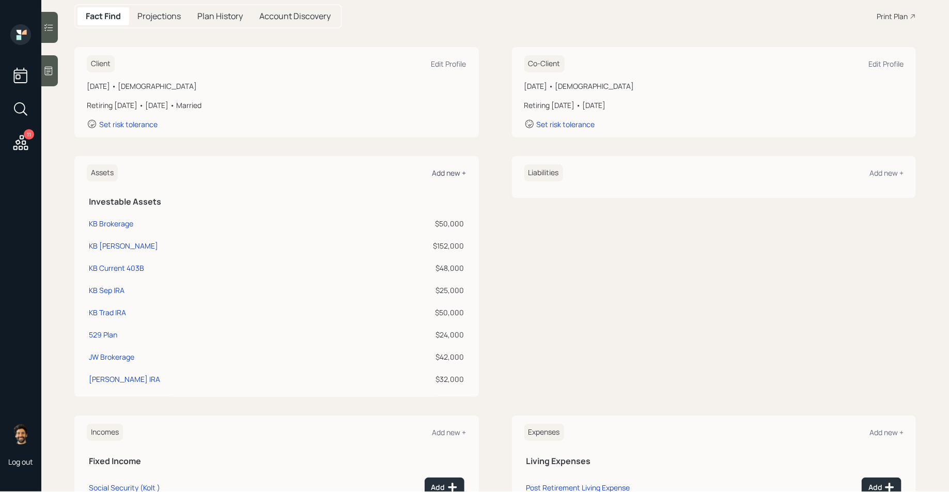
click at [445, 174] on div "Add new +" at bounding box center [449, 173] width 34 height 10
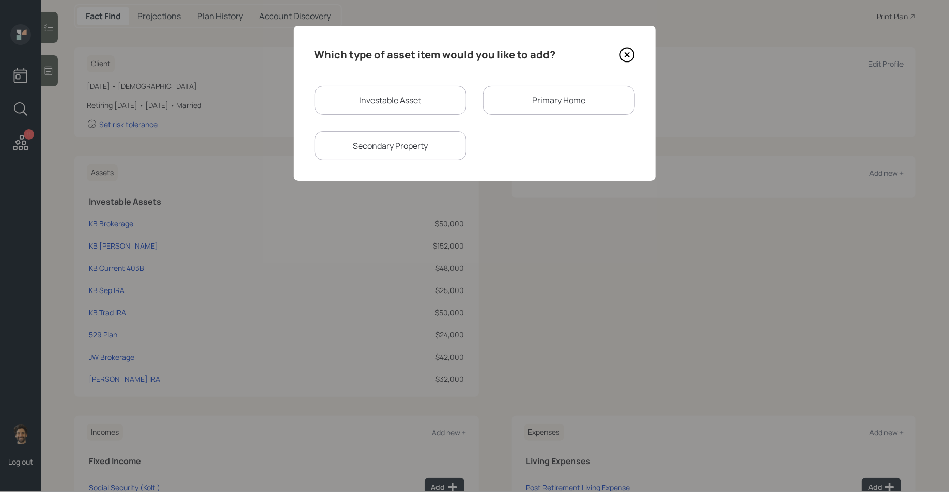
click at [389, 100] on div "Investable Asset" at bounding box center [391, 100] width 152 height 29
select select "taxable"
select select "balanced"
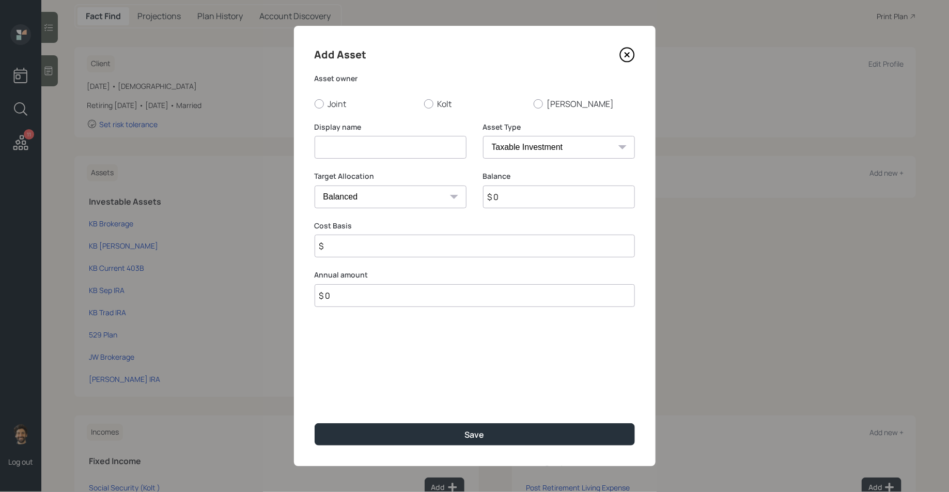
click at [370, 148] on input at bounding box center [391, 147] width 152 height 23
type input "Checking / Savings"
click at [539, 191] on input "$ 0" at bounding box center [559, 196] width 152 height 23
type input "$ 52,000"
click at [526, 151] on select "SEP [PERSON_NAME] IRA 401(k) [PERSON_NAME] 401(k) 403(b) [PERSON_NAME] 403(b) 4…" at bounding box center [559, 147] width 152 height 23
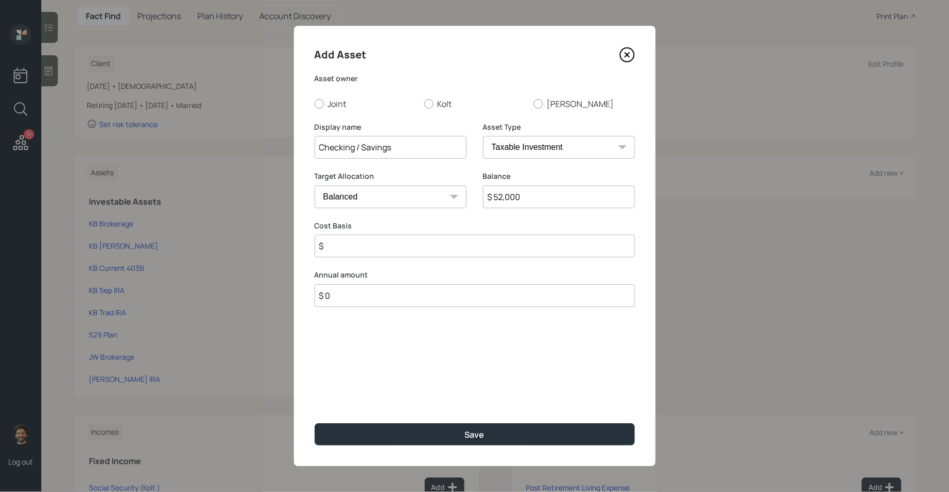
select select "emergency_fund"
click at [483, 136] on select "SEP [PERSON_NAME] IRA 401(k) [PERSON_NAME] 401(k) 403(b) [PERSON_NAME] 403(b) 4…" at bounding box center [559, 147] width 152 height 23
click at [333, 102] on label "Joint" at bounding box center [365, 103] width 101 height 11
click at [315, 103] on input "Joint" at bounding box center [314, 103] width 1 height 1
radio input "true"
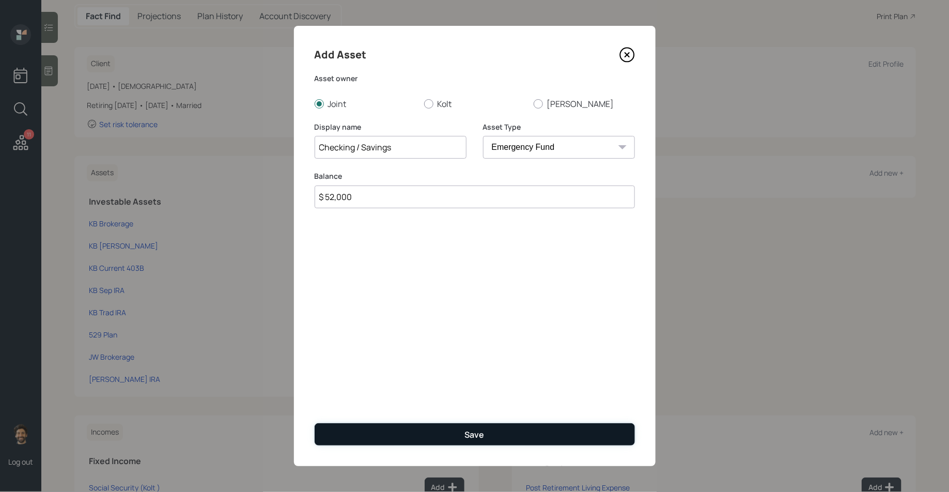
click at [356, 437] on button "Save" at bounding box center [475, 434] width 320 height 22
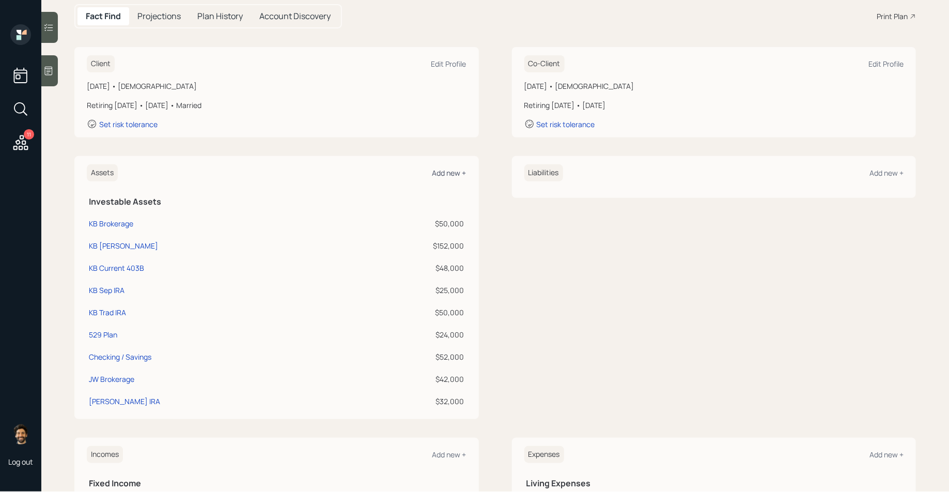
click at [439, 172] on div "Add new +" at bounding box center [449, 173] width 34 height 10
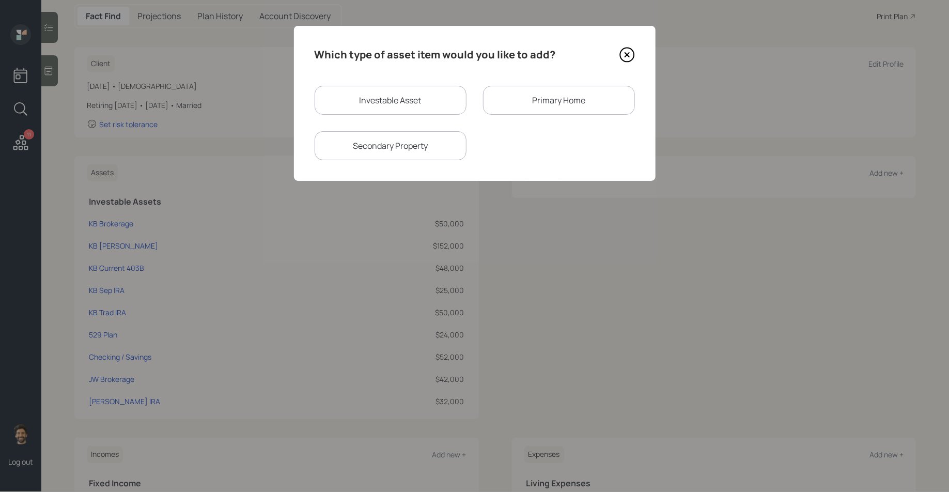
click at [510, 116] on div "Investable Asset Primary Home Secondary Property" at bounding box center [475, 123] width 320 height 74
click at [500, 104] on div "Primary Home" at bounding box center [559, 100] width 152 height 29
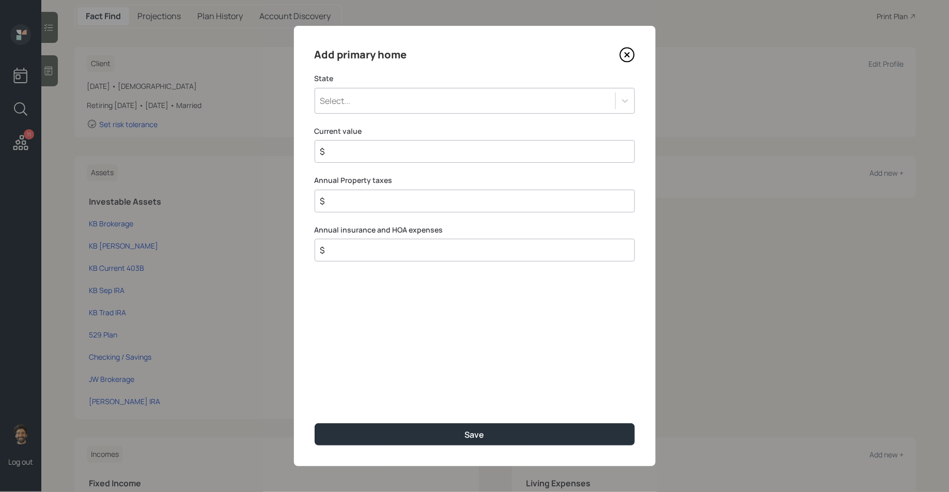
click at [386, 103] on div "Select..." at bounding box center [465, 101] width 300 height 18
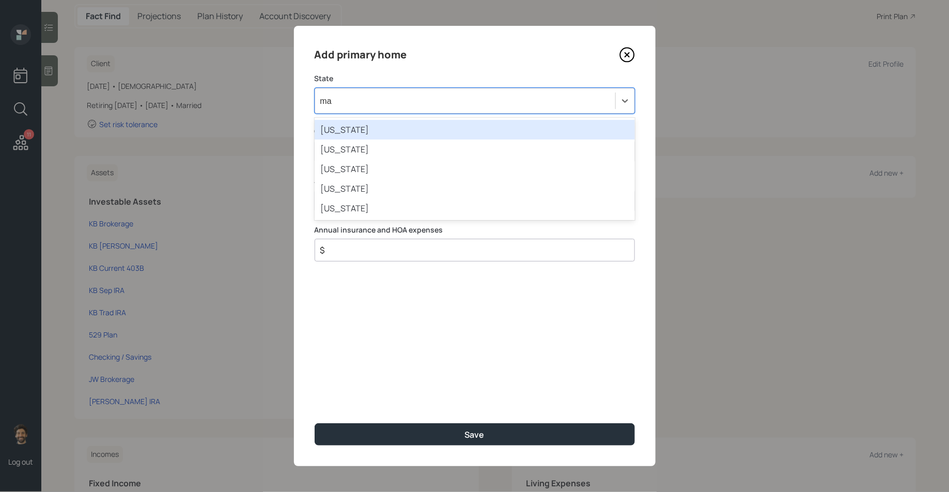
type input "m"
type input "wis"
click at [348, 131] on div "[US_STATE]" at bounding box center [475, 130] width 320 height 20
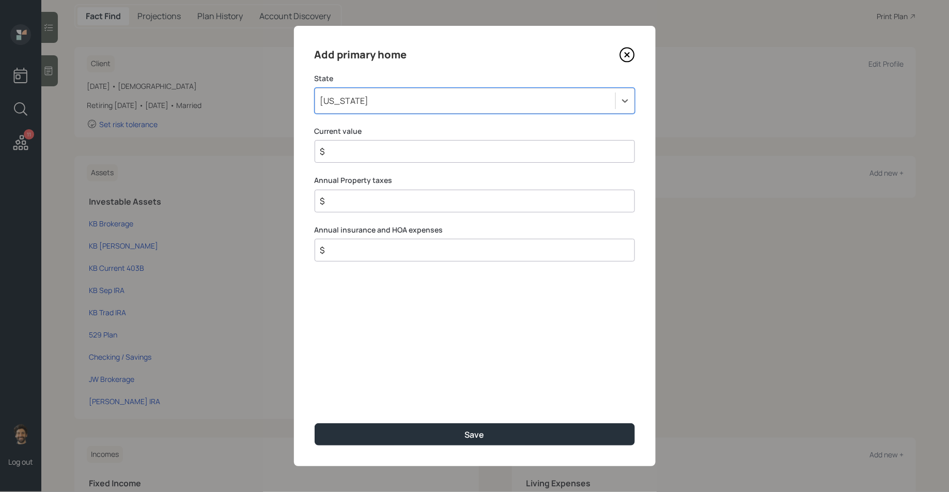
click at [354, 150] on input "$" at bounding box center [470, 151] width 303 height 12
type input "$ 365,000"
type input "$ 1"
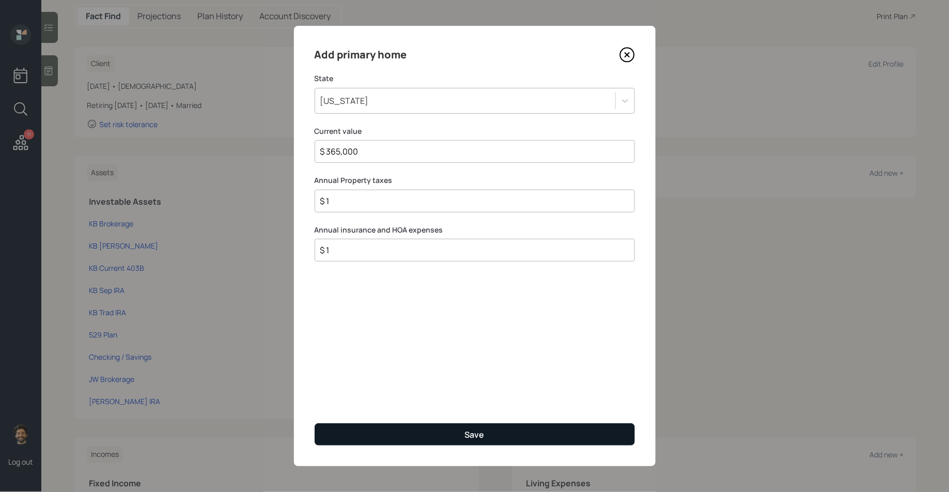
type input "$ 1"
click at [348, 441] on button "Save" at bounding box center [475, 434] width 320 height 22
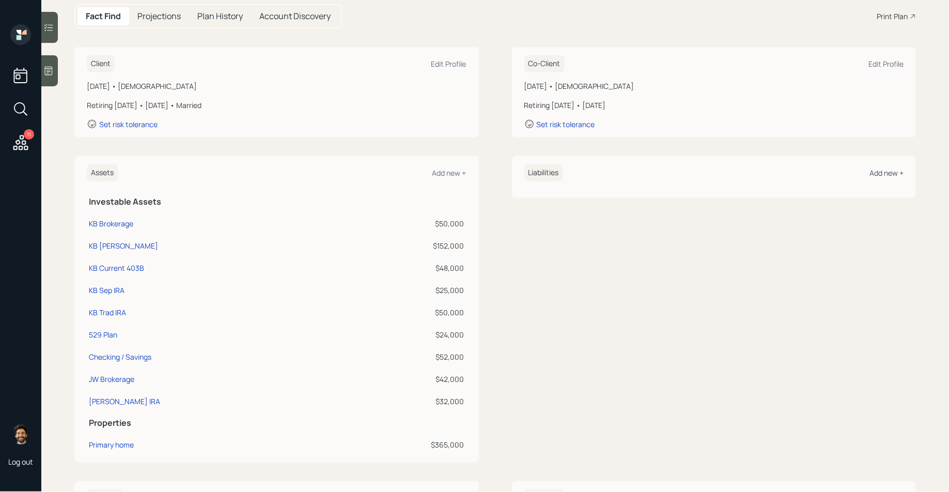
click at [884, 169] on div "Add new +" at bounding box center [887, 173] width 34 height 10
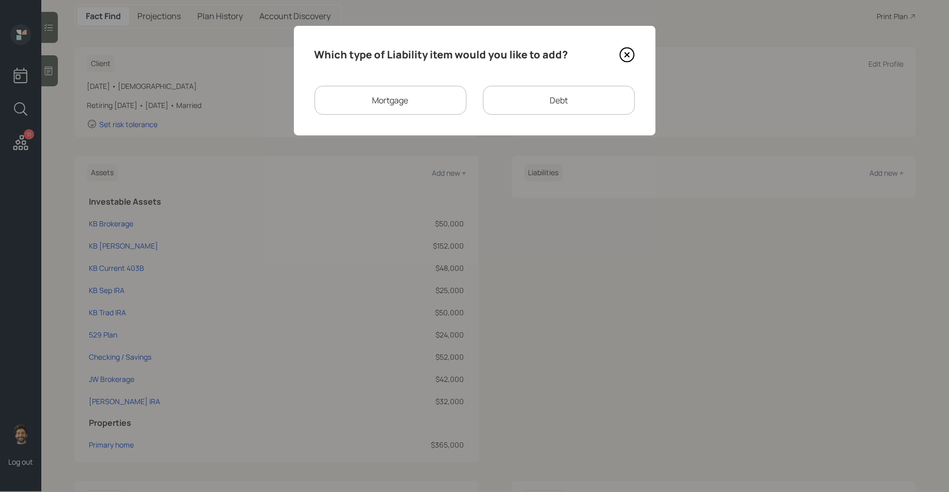
click at [370, 101] on div "Mortgage" at bounding box center [391, 100] width 152 height 29
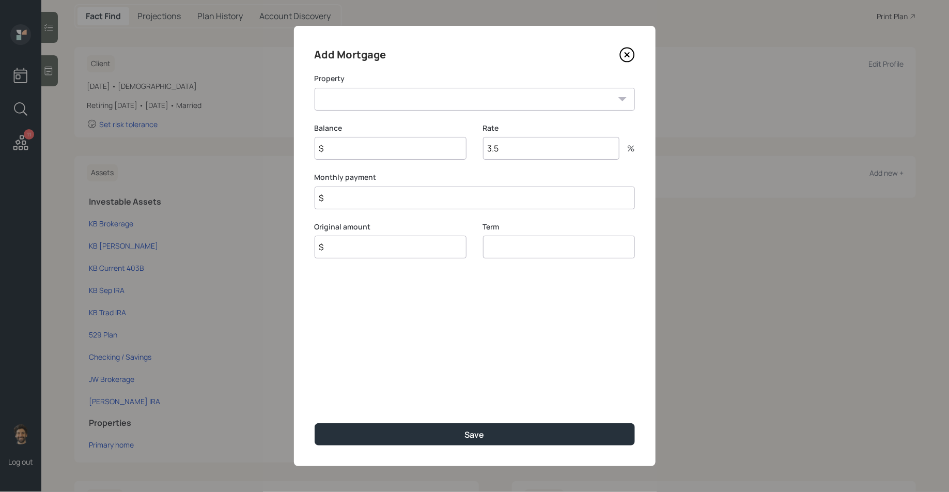
click at [383, 103] on select "WI Primary home" at bounding box center [475, 99] width 320 height 23
select select "a5487b76-8ec8-48e5-a00c-01db035991c5"
click at [315, 88] on select "WI Primary home" at bounding box center [475, 99] width 320 height 23
click at [373, 147] on input "$" at bounding box center [391, 148] width 152 height 23
type input "$ 245,000"
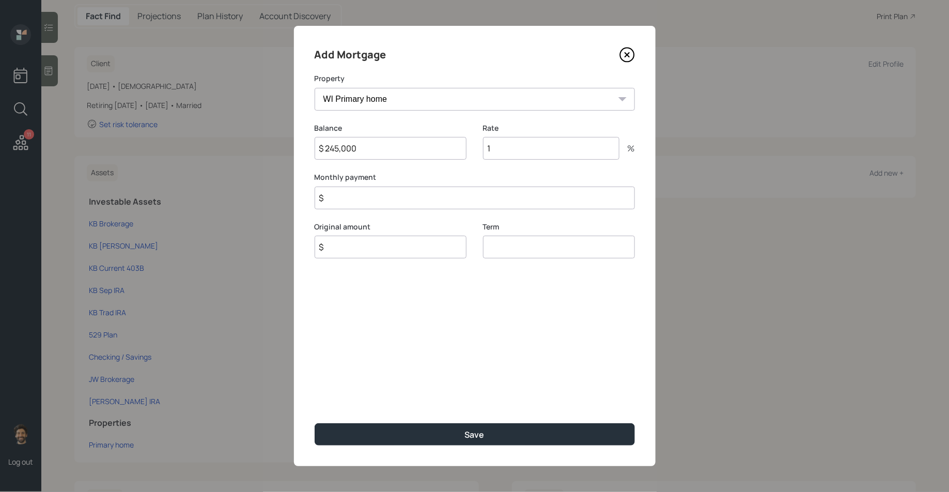
type input "1"
type input "$ 1"
type input "$ 245,000"
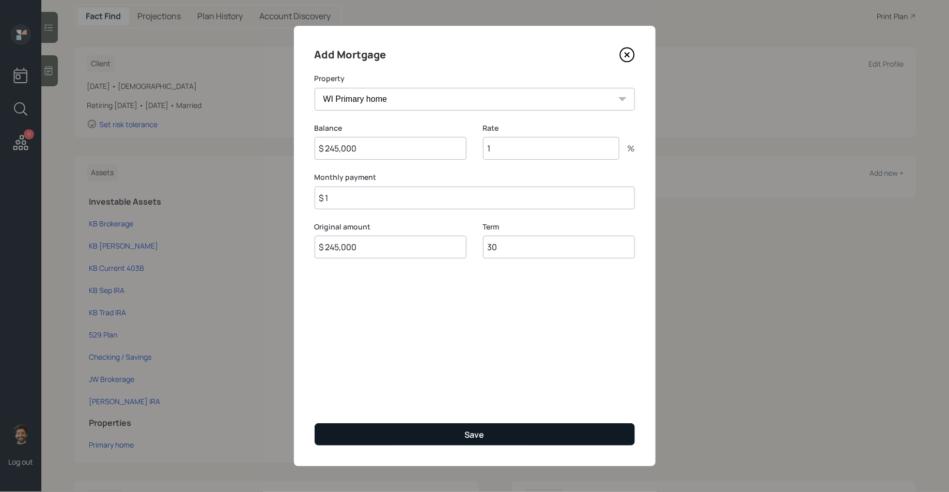
type input "30"
click at [350, 431] on button "Save" at bounding box center [475, 434] width 320 height 22
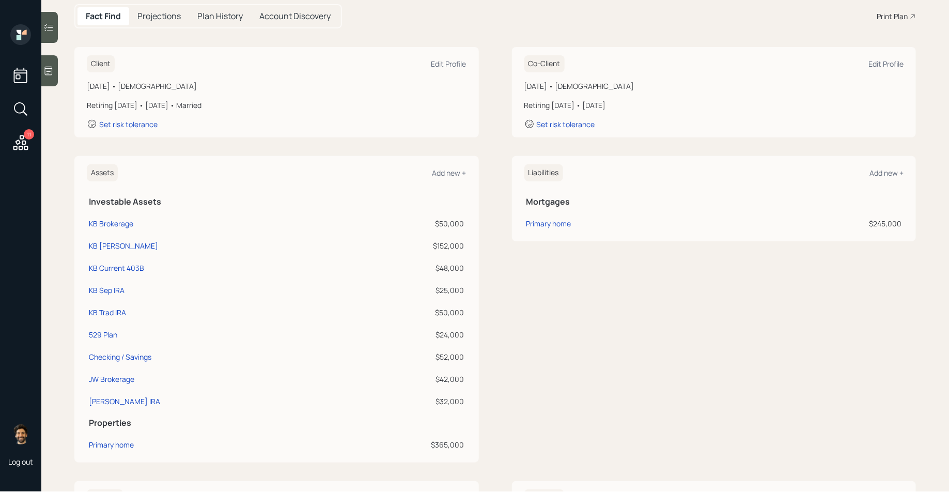
scroll to position [416, 0]
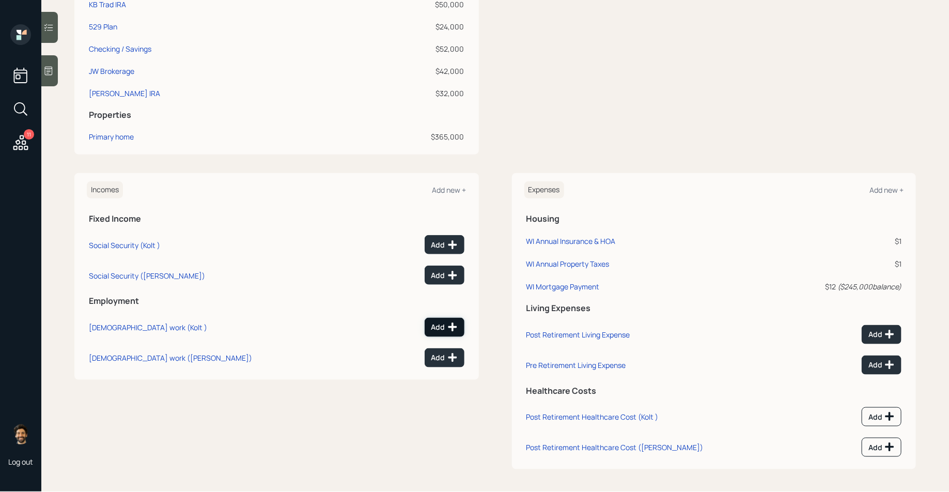
click at [442, 333] on button "Add" at bounding box center [445, 327] width 40 height 19
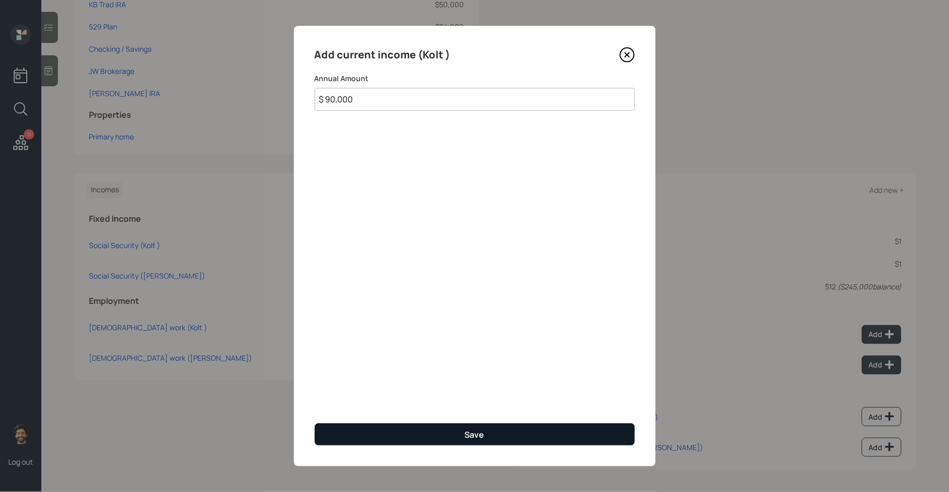
type input "$ 90,000"
click at [362, 429] on button "Save" at bounding box center [475, 434] width 320 height 22
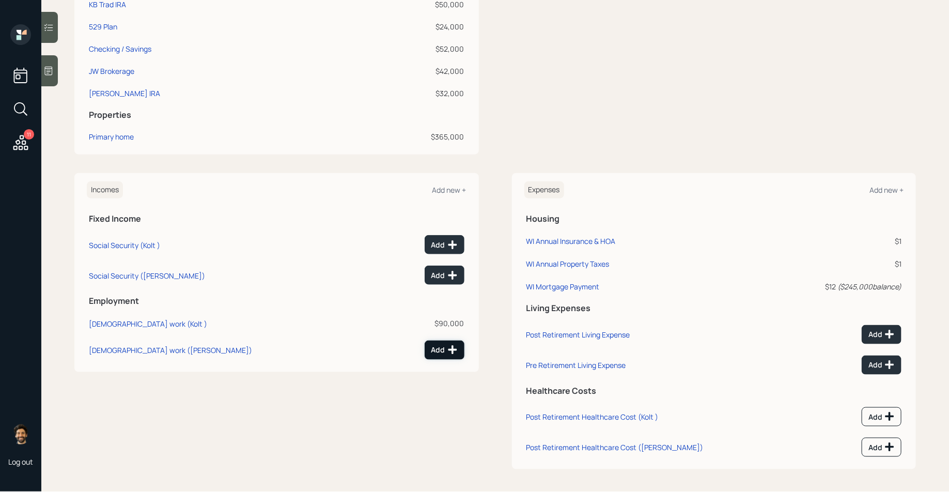
click at [436, 347] on div "Add" at bounding box center [444, 350] width 26 height 10
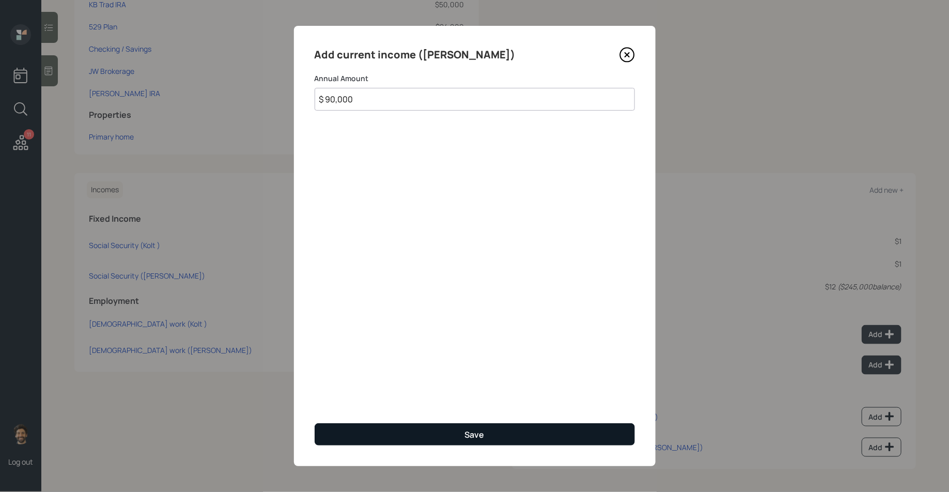
type input "$ 90,000"
click at [370, 439] on button "Save" at bounding box center [475, 434] width 320 height 22
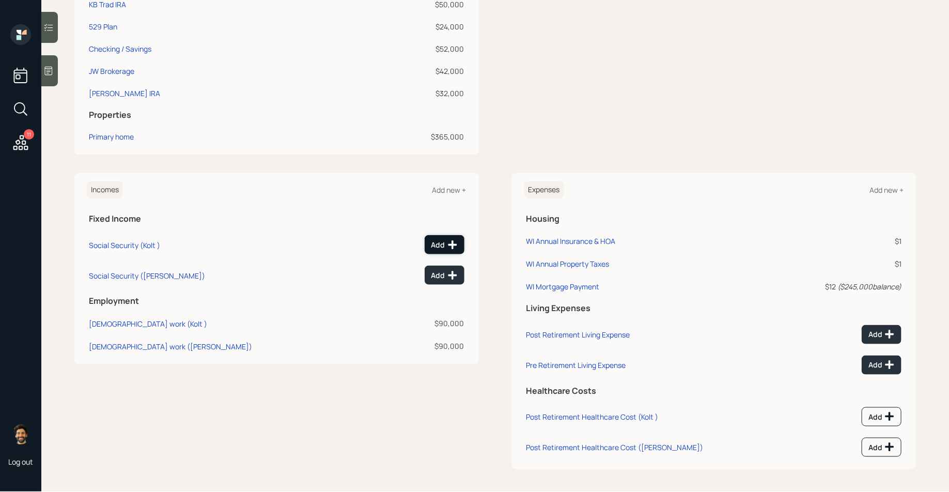
click at [443, 243] on div "Add" at bounding box center [444, 245] width 26 height 10
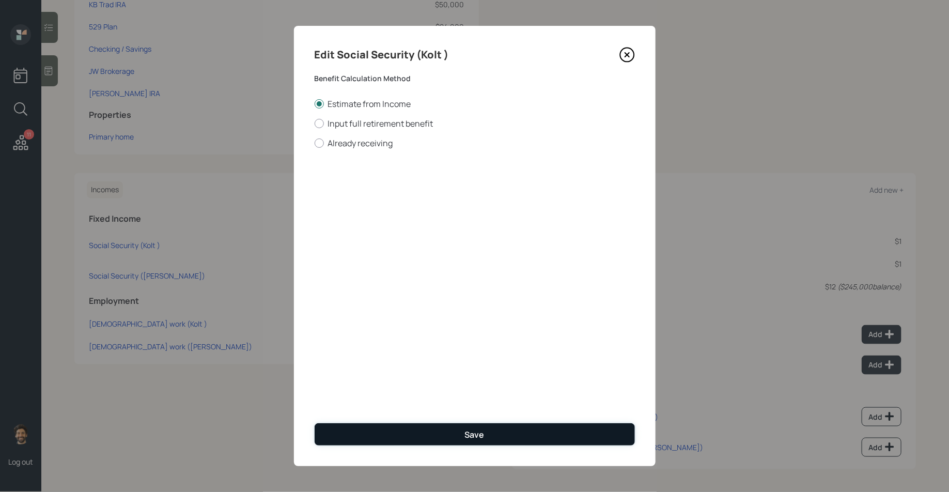
click at [347, 435] on button "Save" at bounding box center [475, 434] width 320 height 22
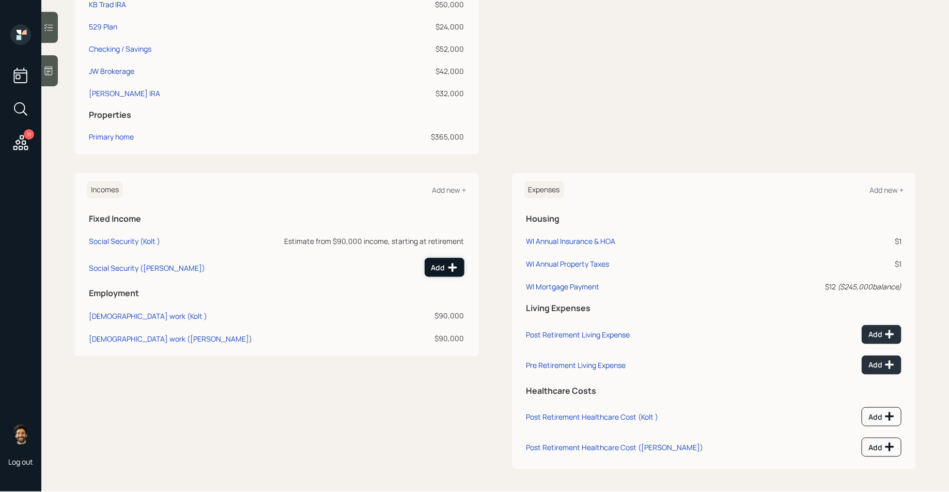
click at [445, 262] on div "Add" at bounding box center [444, 267] width 26 height 10
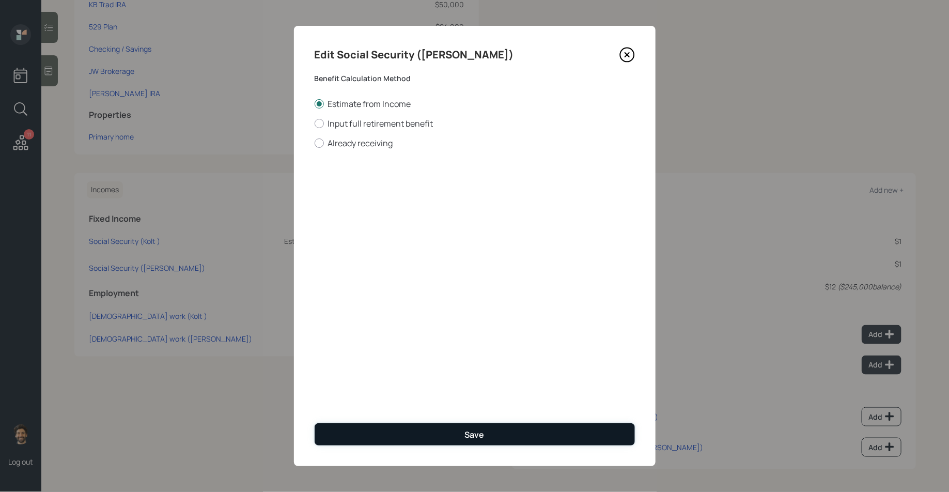
click at [401, 426] on button "Save" at bounding box center [475, 434] width 320 height 22
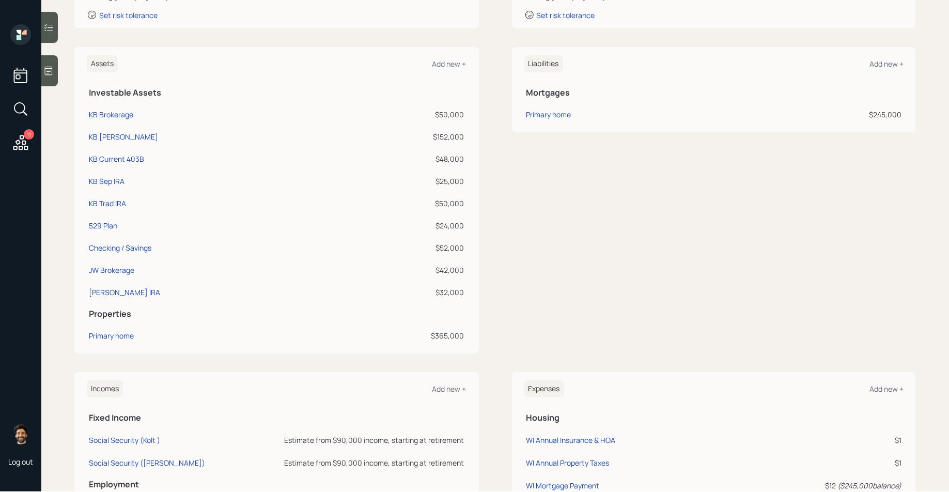
scroll to position [416, 0]
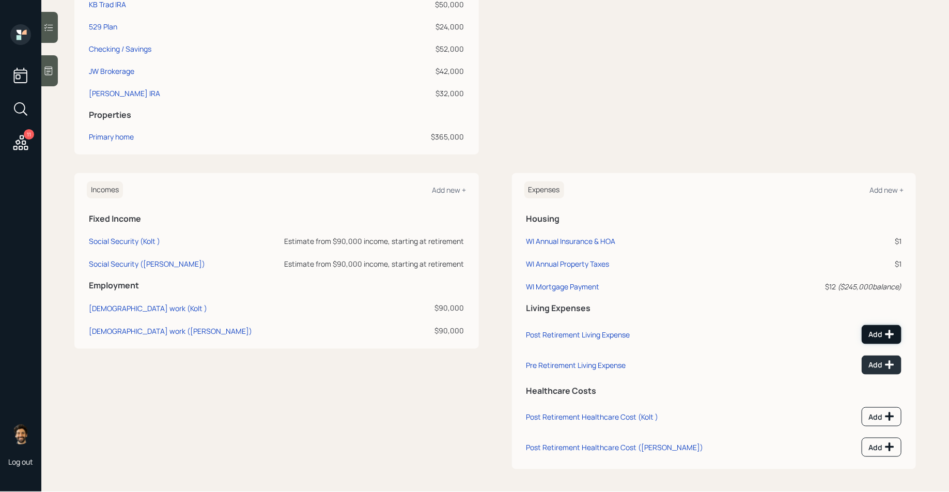
click at [878, 331] on div "Add" at bounding box center [882, 334] width 26 height 10
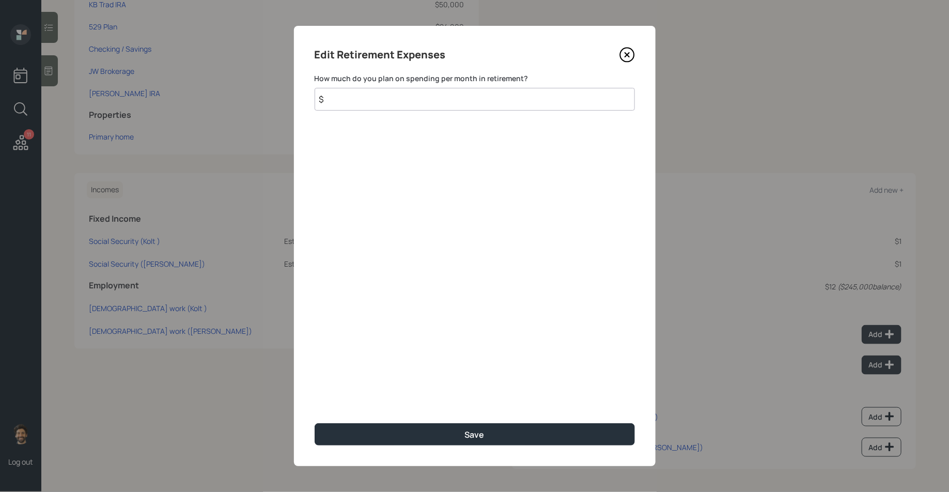
click at [482, 103] on input "$" at bounding box center [475, 99] width 320 height 23
type input "$ 6,000"
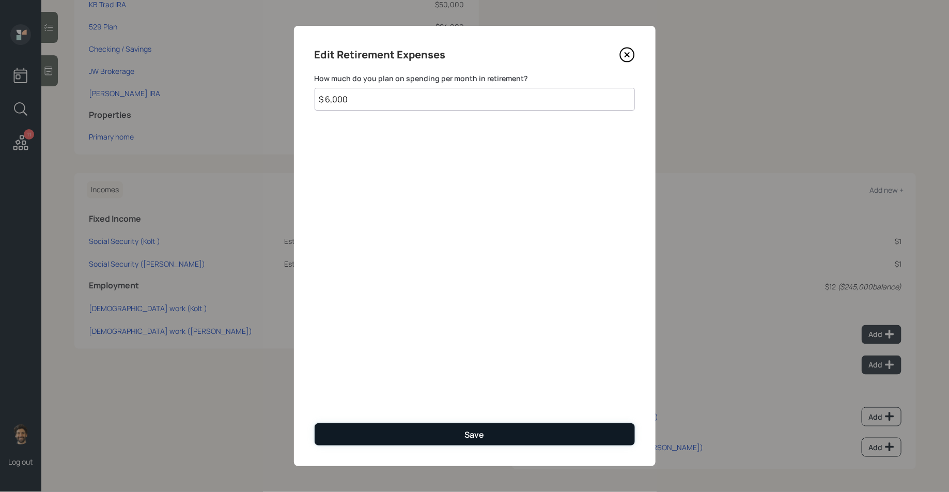
click at [393, 432] on button "Save" at bounding box center [475, 434] width 320 height 22
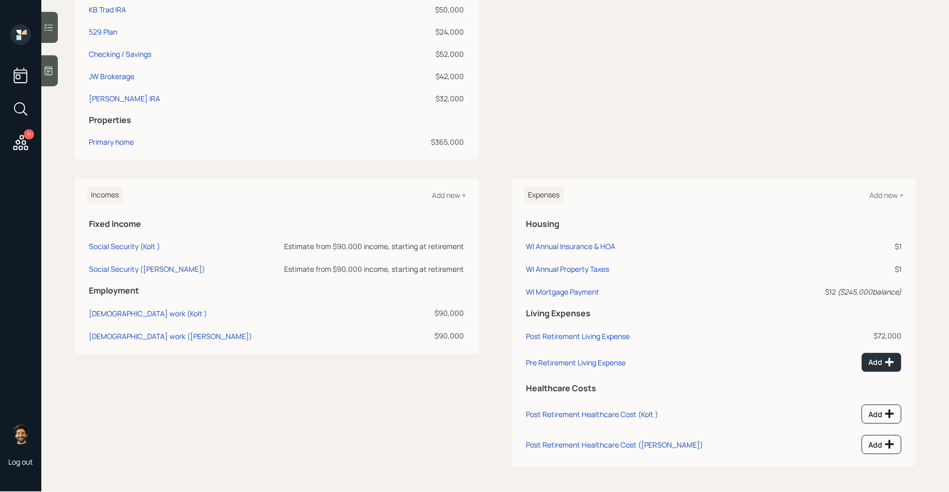
scroll to position [409, 0]
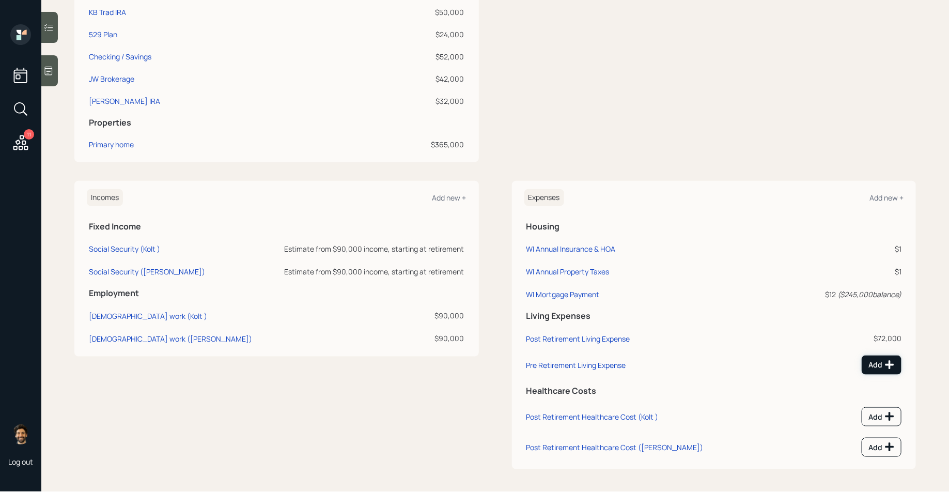
click at [879, 364] on div "Add" at bounding box center [882, 365] width 26 height 10
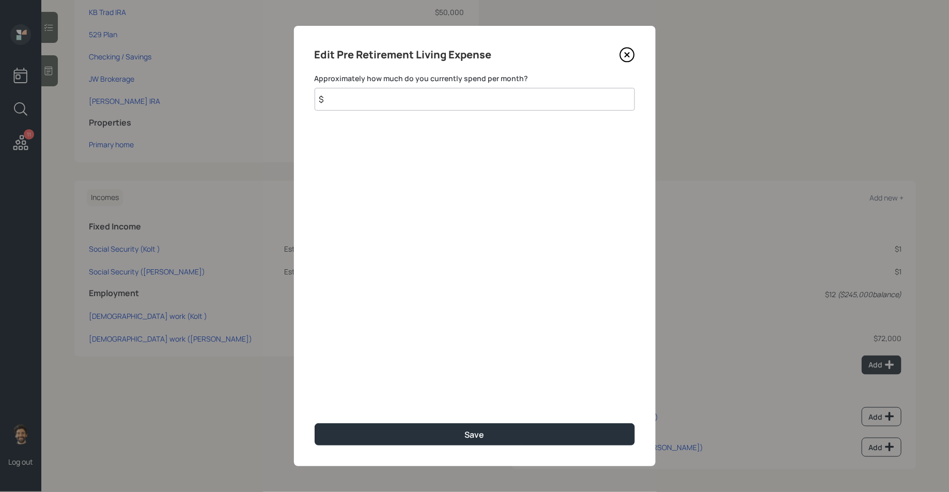
click at [468, 99] on input "$" at bounding box center [475, 99] width 320 height 23
type input "$ 6,000"
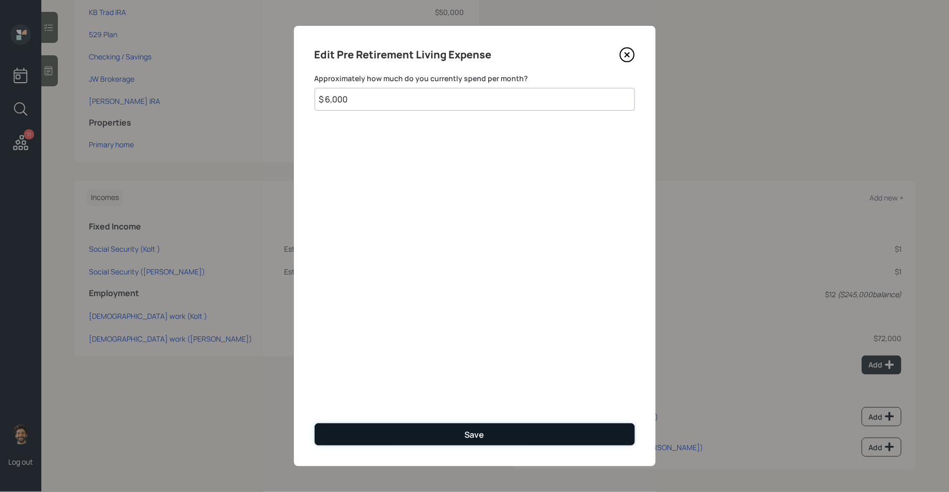
click at [338, 437] on button "Save" at bounding box center [475, 434] width 320 height 22
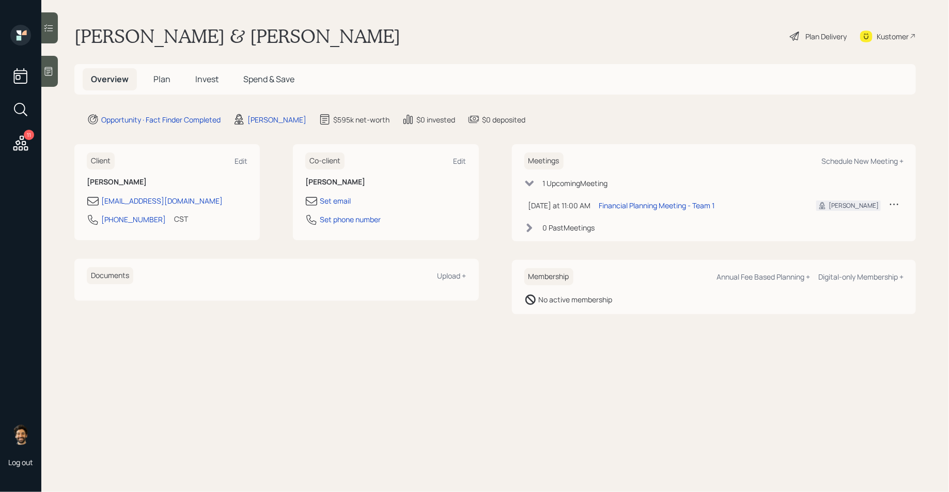
click at [153, 81] on span "Plan" at bounding box center [161, 78] width 17 height 11
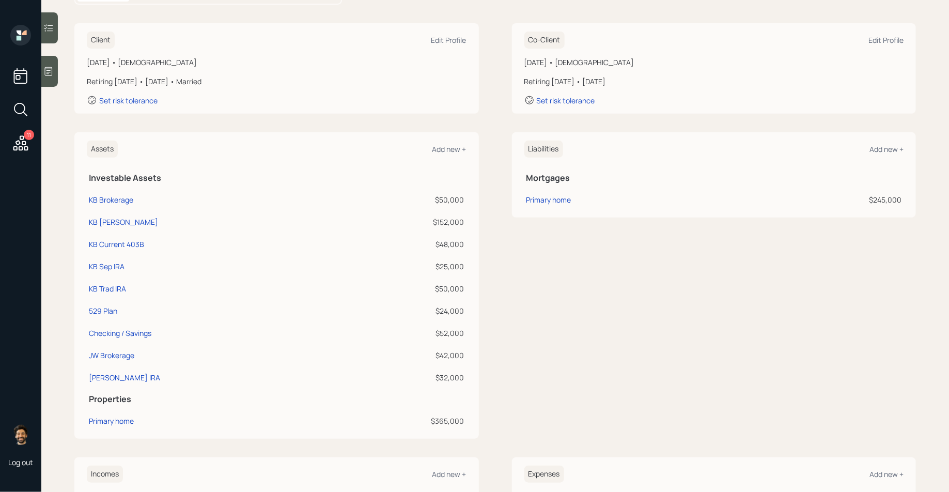
scroll to position [130, 0]
click at [53, 69] on icon at bounding box center [48, 71] width 10 height 10
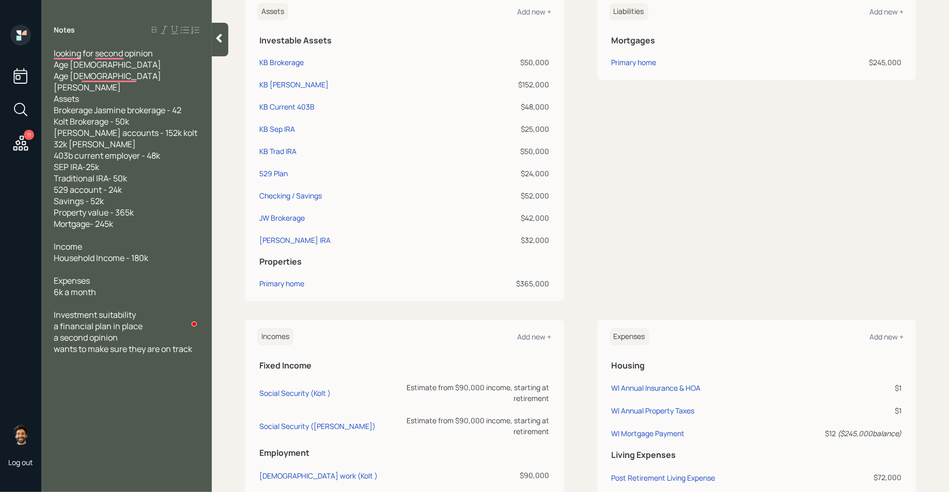
scroll to position [267, 0]
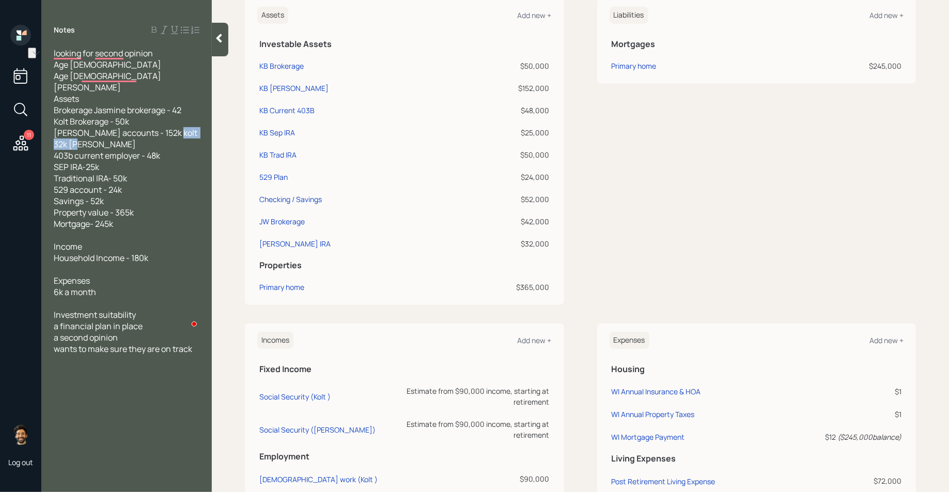
drag, startPoint x: 113, startPoint y: 144, endPoint x: 49, endPoint y: 145, distance: 63.6
click at [49, 145] on div "looking for second opinion Age 32 Age 30 jasmine wyant Assets Brokerage Jasmine…" at bounding box center [126, 201] width 170 height 307
click at [123, 144] on div "looking for second opinion Age 32 Age 30 jasmine wyant Assets Brokerage Jasmine…" at bounding box center [127, 139] width 146 height 182
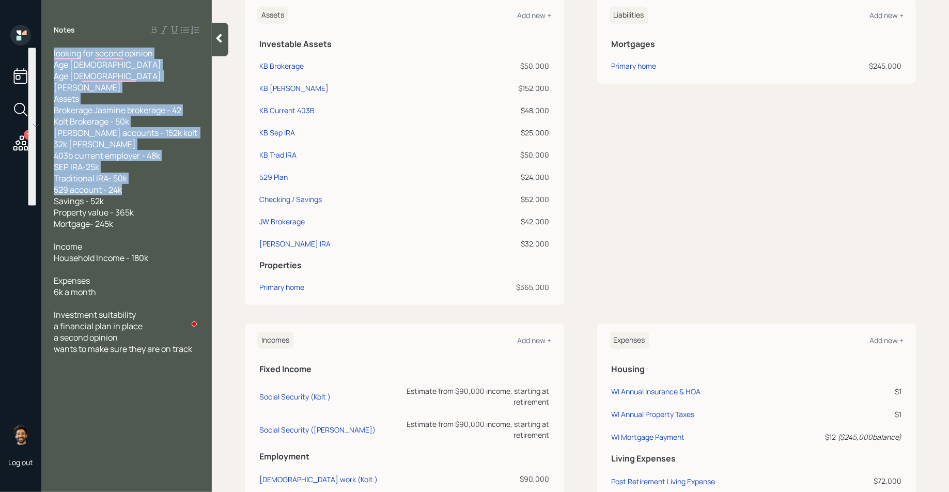
drag, startPoint x: 134, startPoint y: 205, endPoint x: 48, endPoint y: 52, distance: 175.3
click at [48, 52] on div "looking for second opinion Age 32 Age 30 jasmine wyant Assets Brokerage Jasmine…" at bounding box center [126, 201] width 170 height 307
click at [153, 153] on div "looking for second opinion Age 32 Age 30 jasmine wyant Assets Brokerage Jasmine…" at bounding box center [127, 139] width 146 height 182
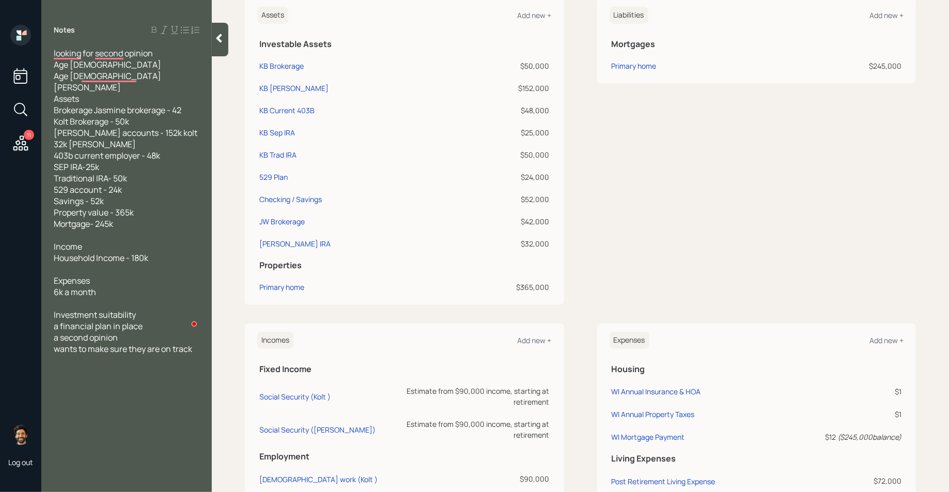
click at [120, 174] on div "looking for second opinion Age 32 Age 30 jasmine wyant Assets Brokerage Jasmine…" at bounding box center [127, 139] width 146 height 182
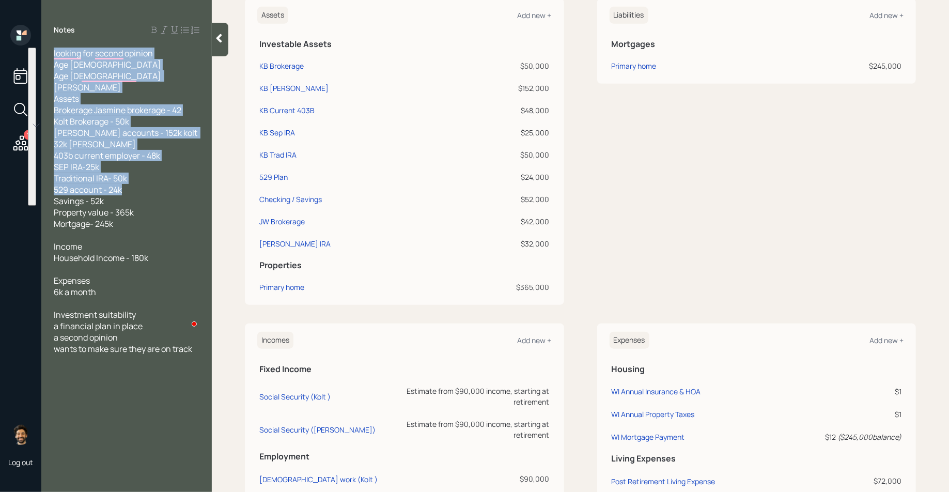
drag, startPoint x: 128, startPoint y: 204, endPoint x: 58, endPoint y: 43, distance: 175.4
click at [58, 43] on div "Notes looking for second opinion Age 32 Age 30 jasmine wyant Assets Brokerage J…" at bounding box center [126, 252] width 170 height 455
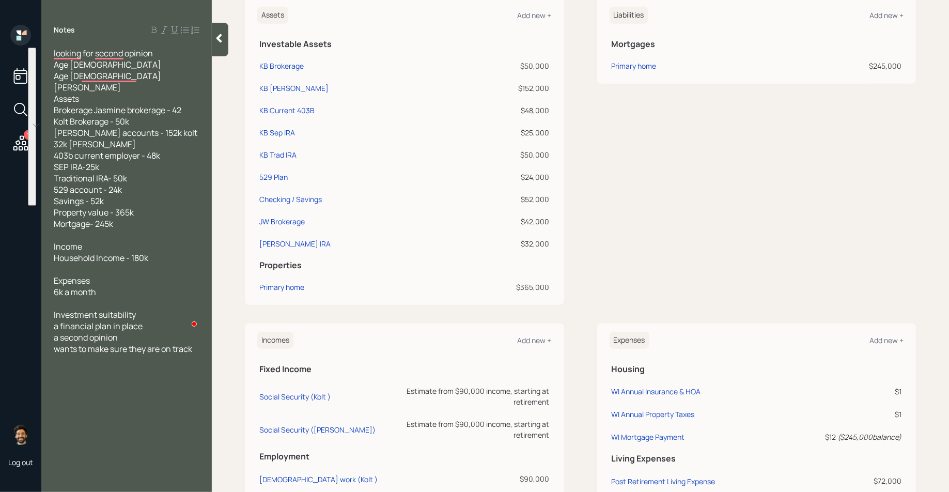
click at [222, 37] on icon at bounding box center [219, 38] width 10 height 10
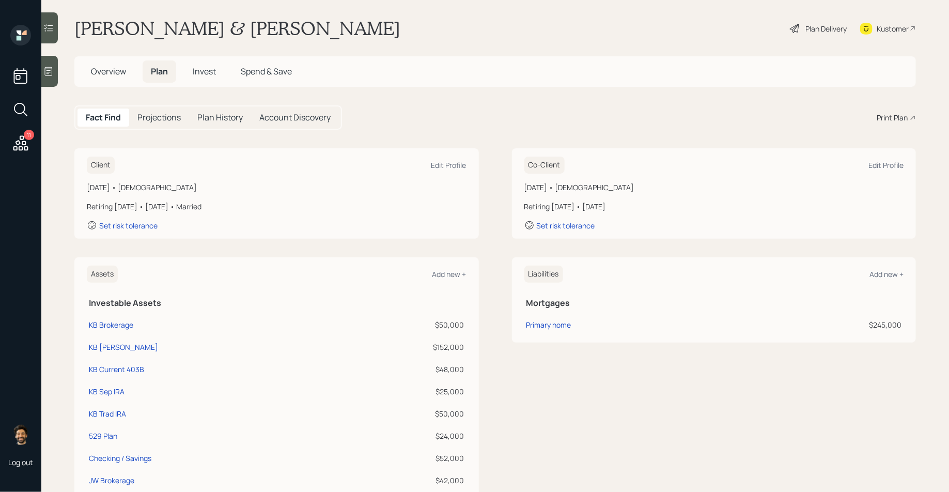
scroll to position [0, 0]
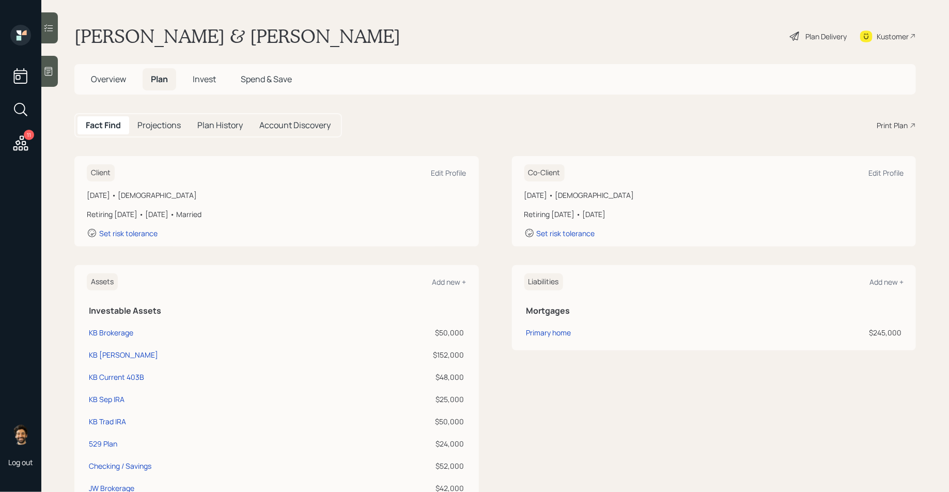
click at [890, 40] on div "Kustomer" at bounding box center [893, 36] width 32 height 11
